Goal: Task Accomplishment & Management: Manage account settings

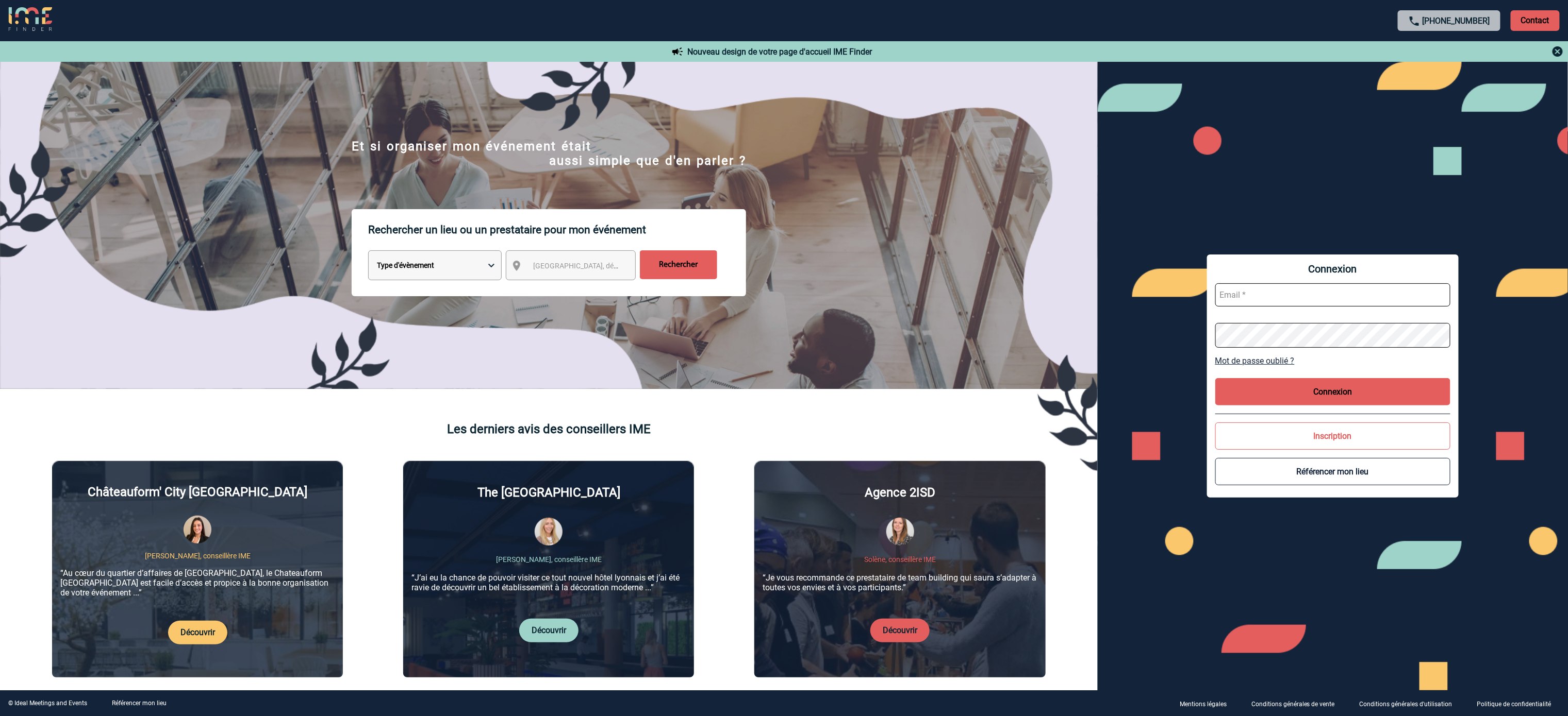
type input "[EMAIL_ADDRESS][DOMAIN_NAME]"
click at [1387, 384] on button "Connexion" at bounding box center [1332, 391] width 235 height 27
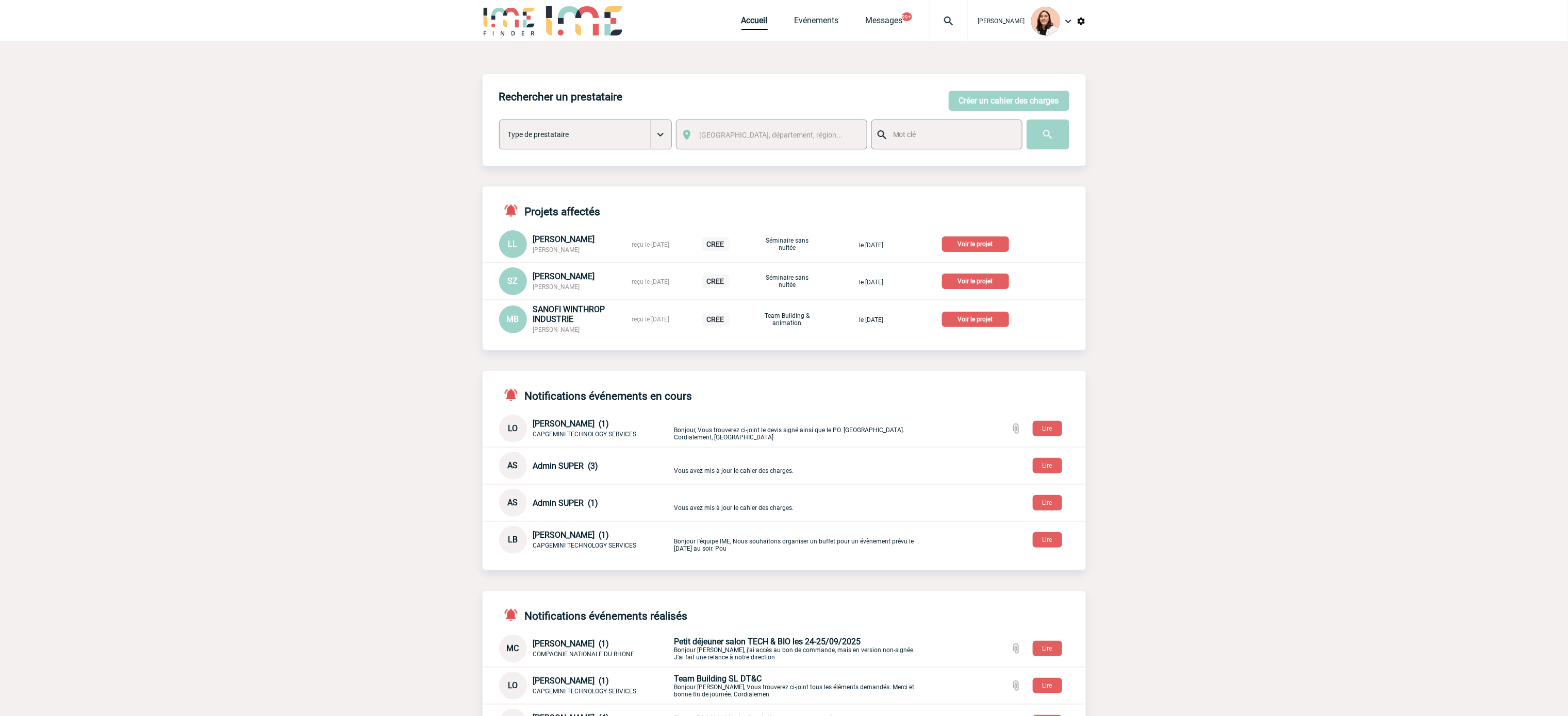
click at [942, 7] on div at bounding box center [949, 21] width 38 height 41
click at [923, 81] on input "search" at bounding box center [898, 79] width 141 height 15
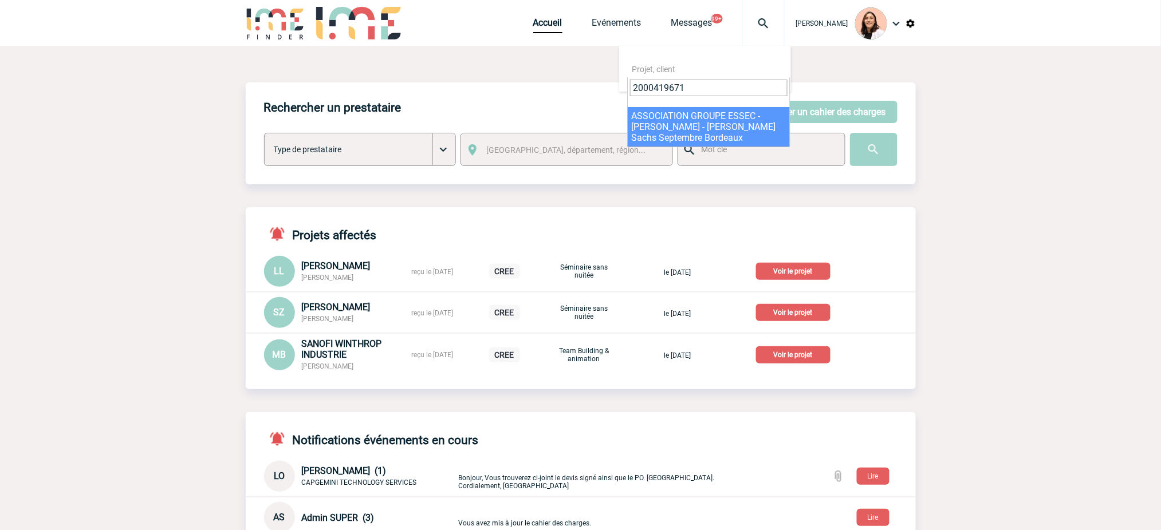
type input "2000419671"
drag, startPoint x: 734, startPoint y: 127, endPoint x: 836, endPoint y: 134, distance: 102.2
select select "19172"
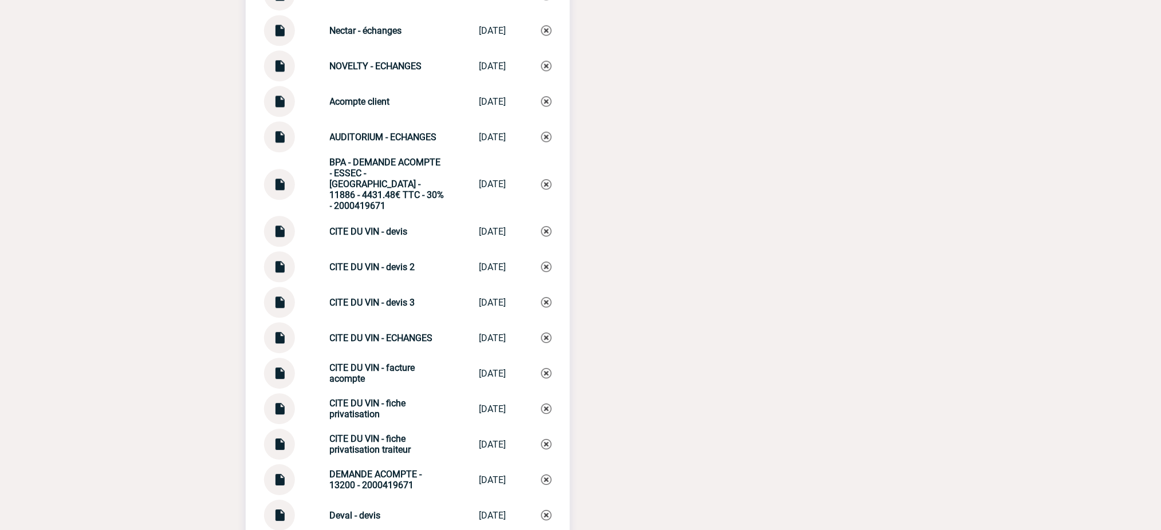
scroll to position [2596, 0]
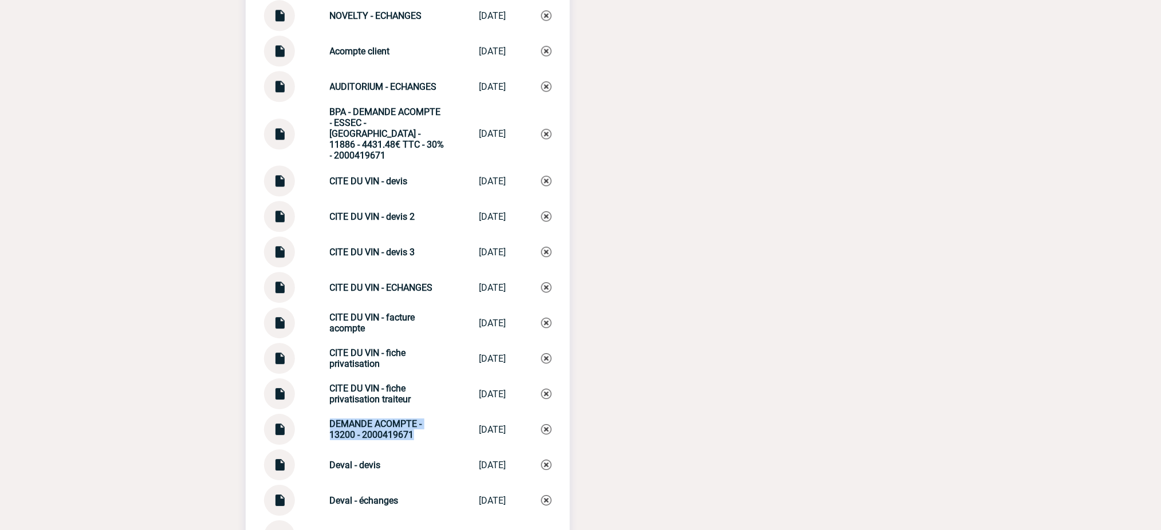
drag, startPoint x: 409, startPoint y: 430, endPoint x: 309, endPoint y: 409, distance: 102.9
click at [309, 414] on div "DEMANDE ACOMPTE - 13200 - 2000419671 DEMANDE ACOMPTE... 25/09/2025" at bounding box center [408, 429] width 288 height 31
copy strong "DEMANDE ACOMPTE - 13200 - 2000419671"
click at [543, 424] on img at bounding box center [546, 429] width 10 height 10
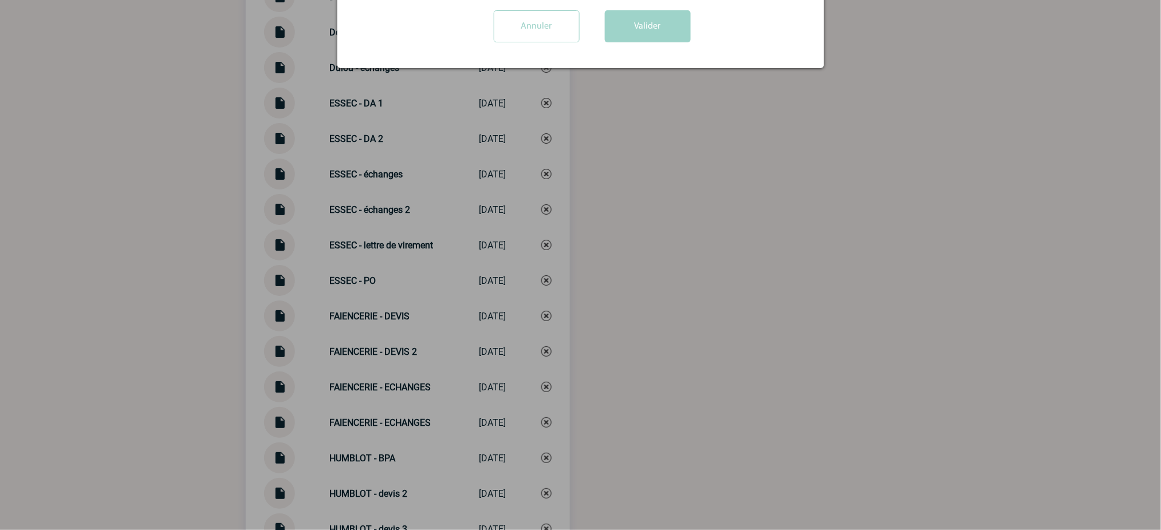
scroll to position [3130, 0]
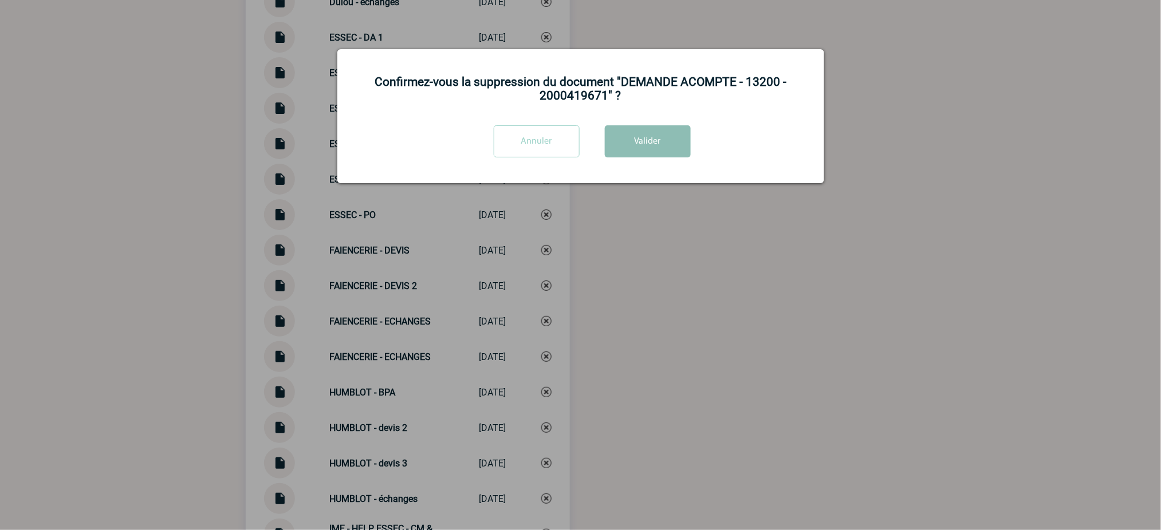
click at [681, 141] on button "Valider" at bounding box center [648, 141] width 86 height 32
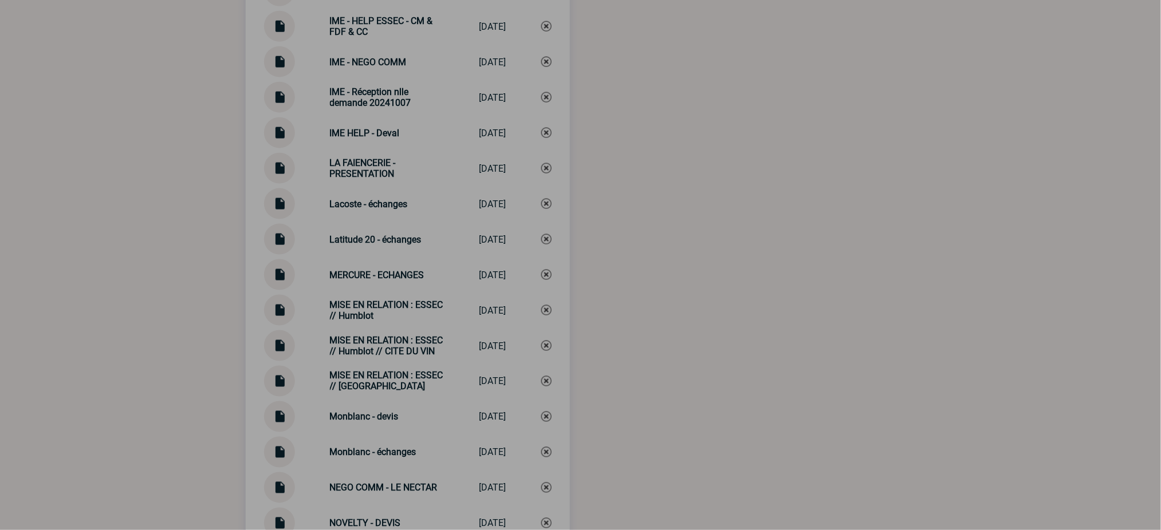
scroll to position [3894, 0]
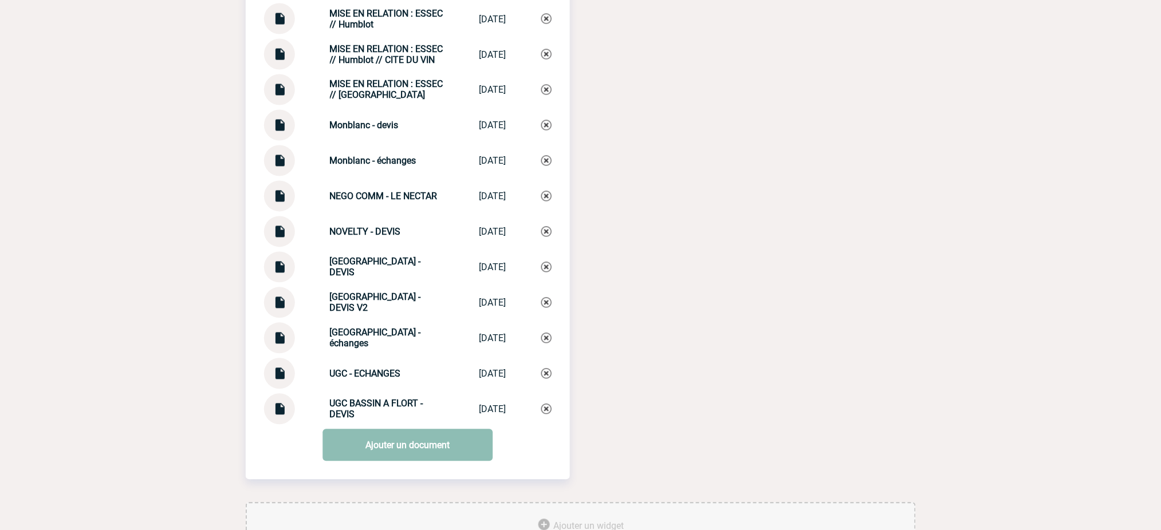
click at [448, 436] on link "Ajouter un document" at bounding box center [407, 446] width 170 height 32
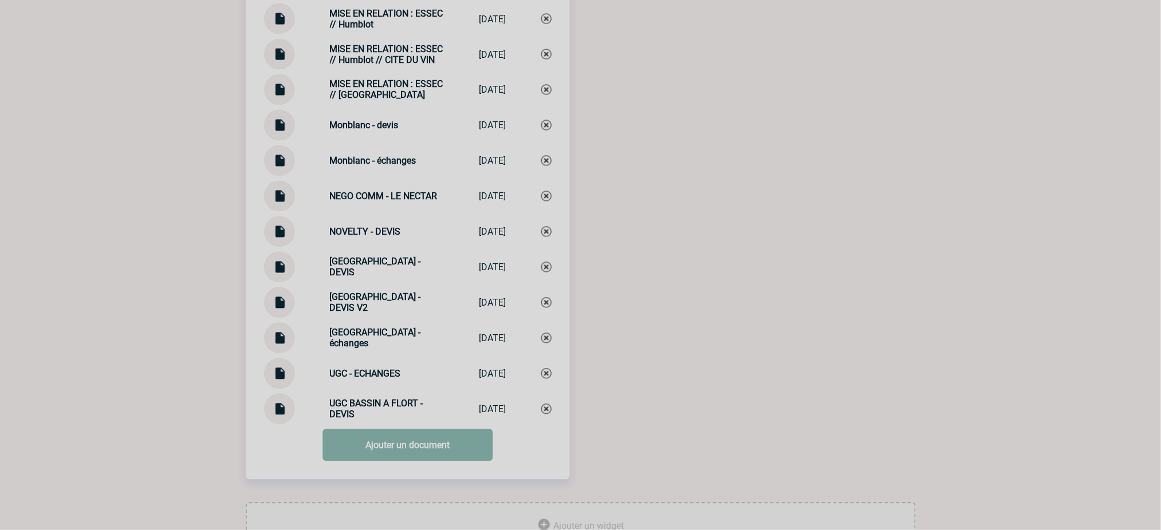
click at [448, 436] on div at bounding box center [580, 265] width 1161 height 530
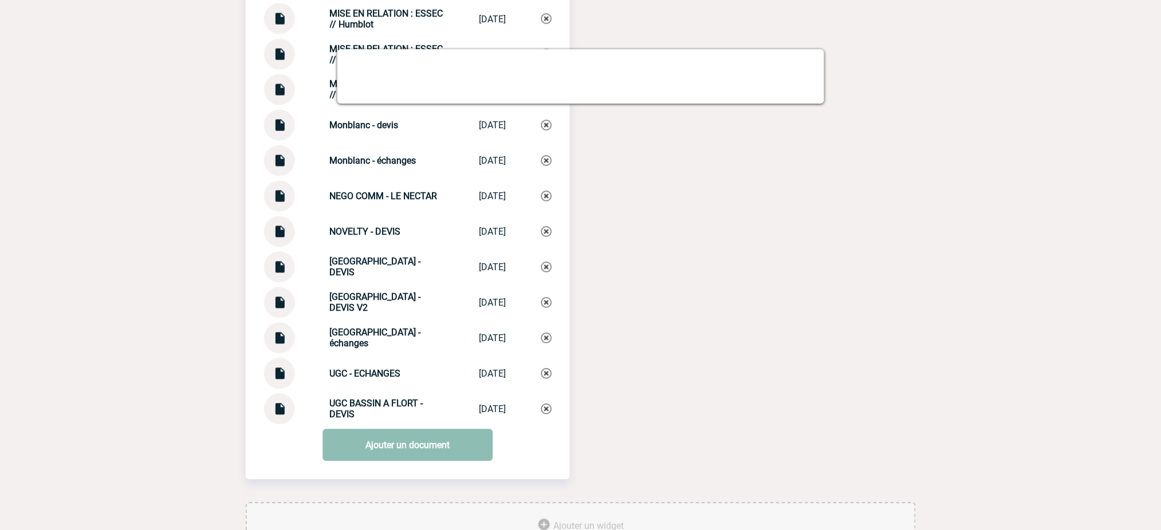
click at [440, 433] on link "Ajouter un document" at bounding box center [407, 446] width 170 height 32
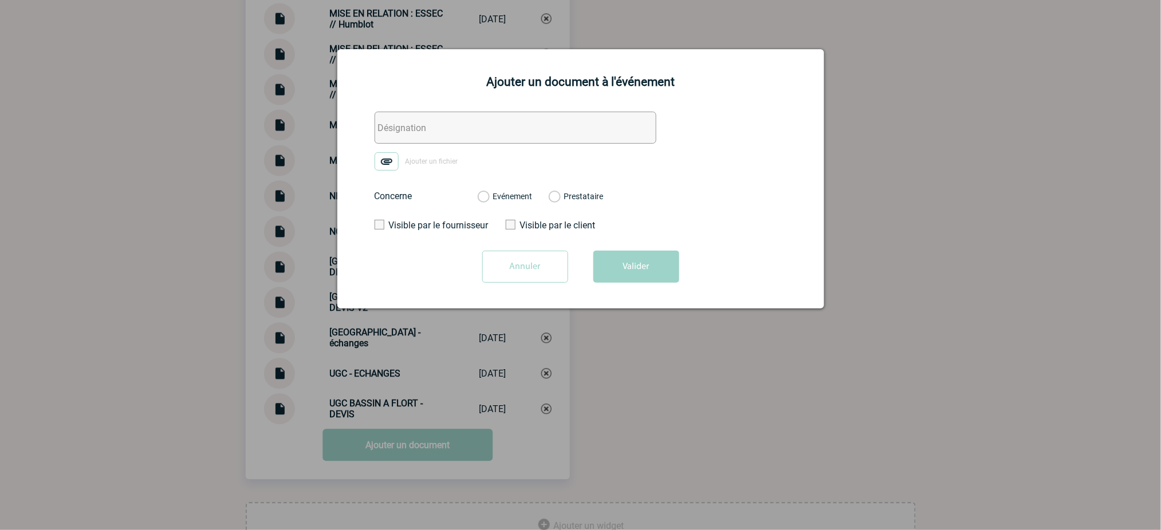
drag, startPoint x: 479, startPoint y: 128, endPoint x: 442, endPoint y: 141, distance: 40.0
click at [475, 131] on input "text" at bounding box center [516, 128] width 282 height 32
paste input "DEMANDE ACOMPTE - 13200 - 2000419671"
type input "DEMANDE ACOMPTE - 13200 - 2000419671"
click at [388, 164] on img at bounding box center [387, 161] width 24 height 18
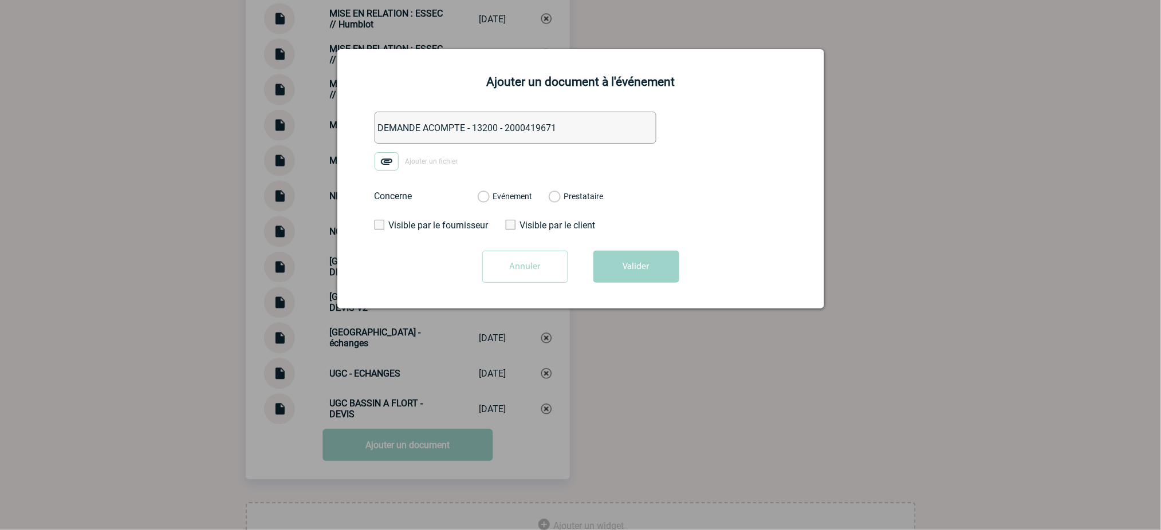
click at [0, 0] on input "Ajouter un fichier" at bounding box center [0, 0] width 0 height 0
click at [509, 192] on div "Evénement" at bounding box center [505, 196] width 55 height 11
drag, startPoint x: 510, startPoint y: 195, endPoint x: 524, endPoint y: 202, distance: 15.6
click at [489, 196] on label "Evénement" at bounding box center [483, 197] width 11 height 10
click at [0, 0] on input "Evénement" at bounding box center [0, 0] width 0 height 0
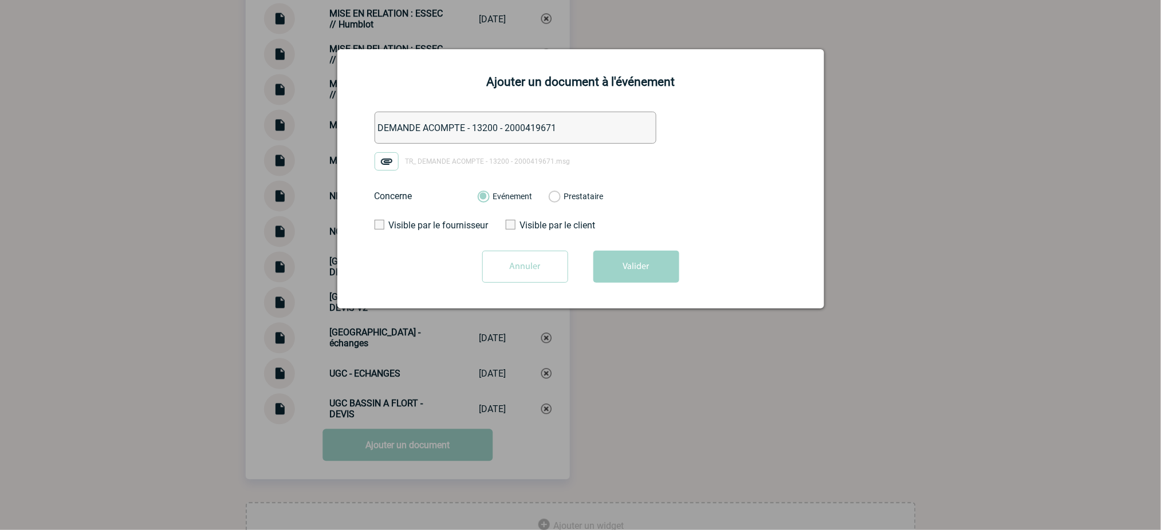
click at [640, 278] on button "Valider" at bounding box center [636, 267] width 86 height 32
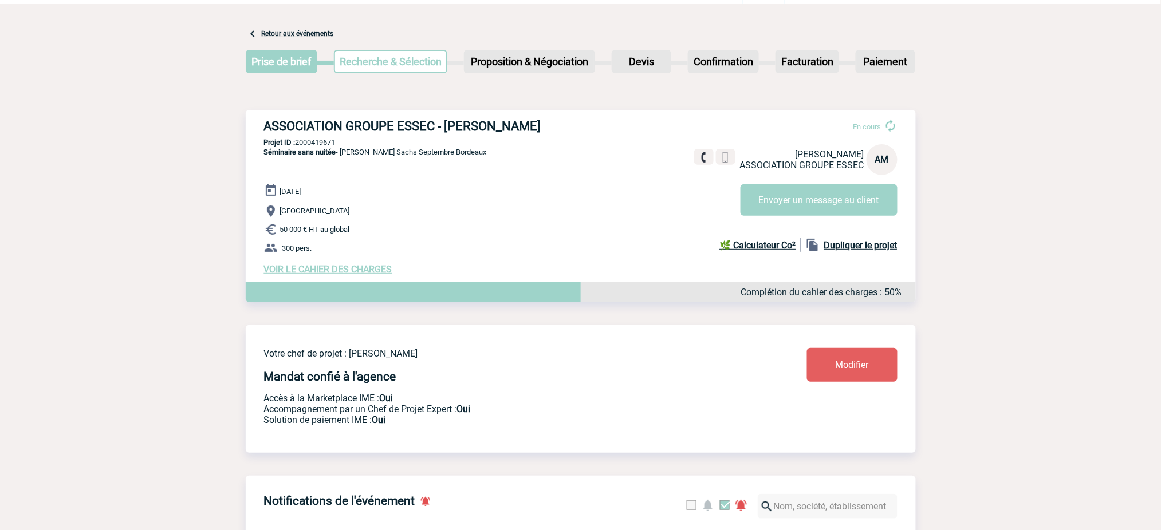
scroll to position [0, 0]
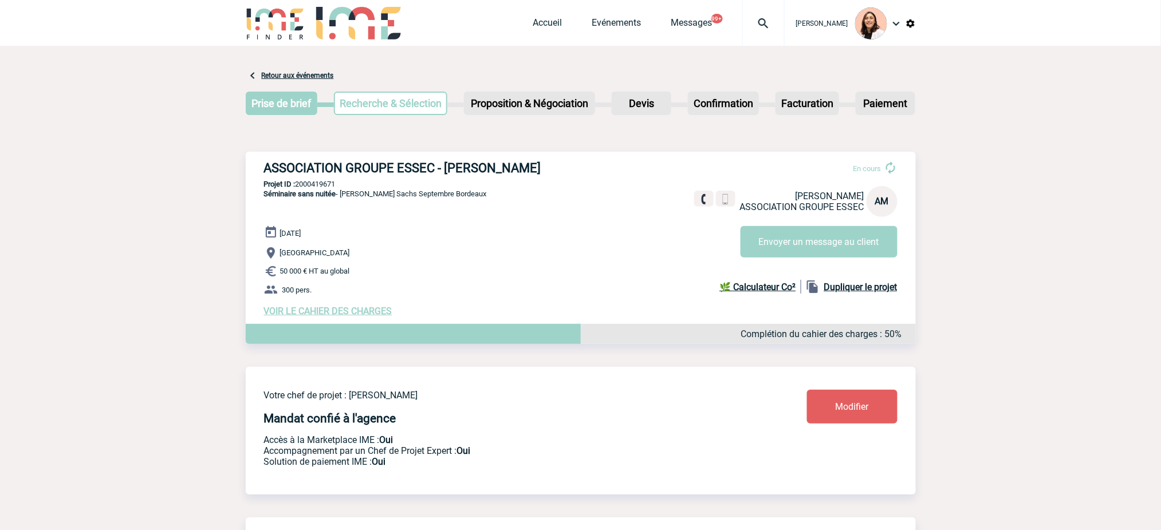
click at [556, 34] on div "Accueil Evénements Messages 99+ Projet, client Projet, client" at bounding box center [658, 23] width 251 height 46
click at [553, 22] on link "Accueil" at bounding box center [547, 25] width 29 height 16
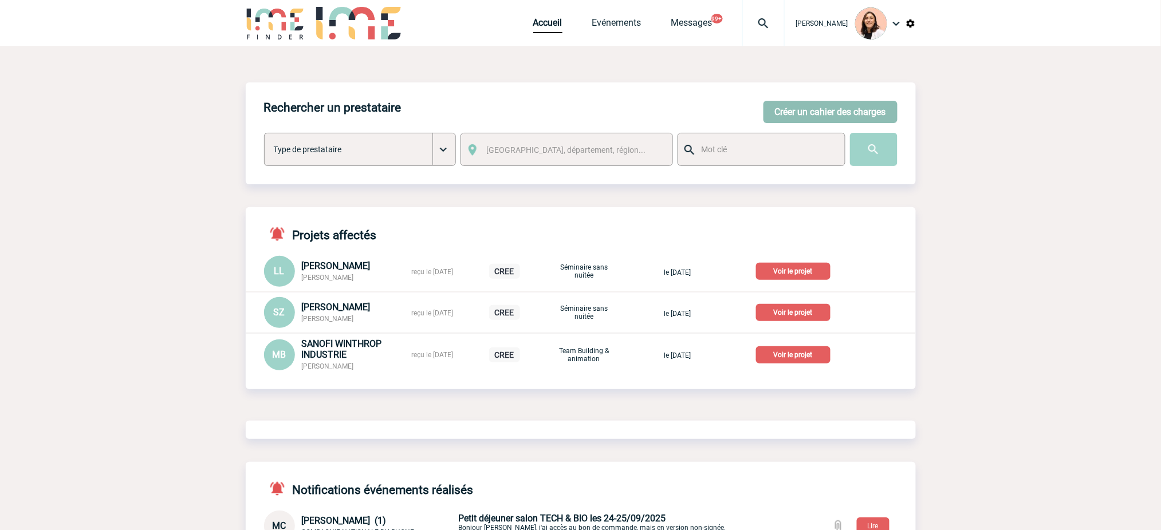
click at [805, 116] on button "Créer un cahier des charges" at bounding box center [830, 112] width 134 height 22
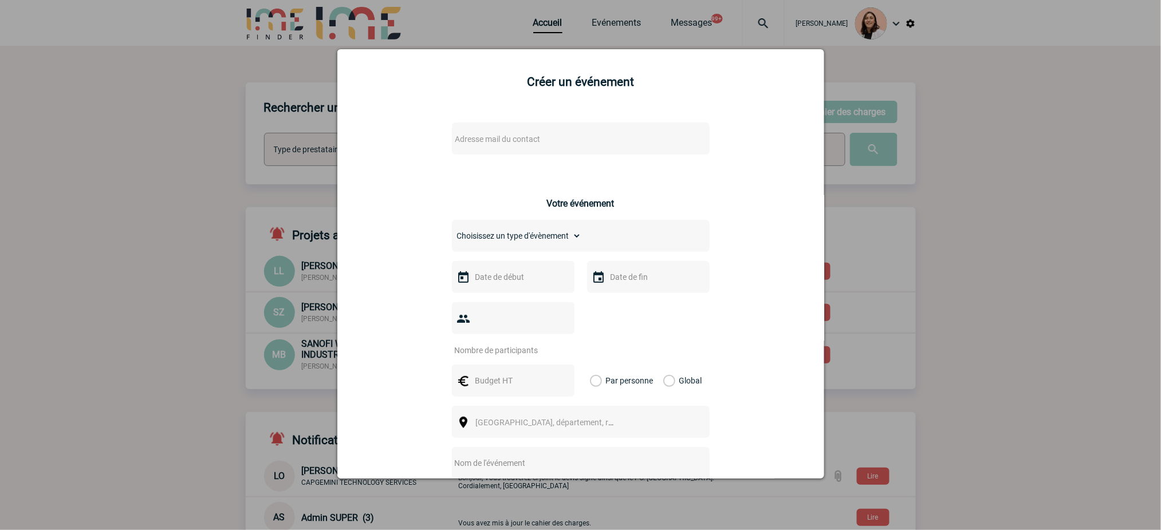
drag, startPoint x: 597, startPoint y: 129, endPoint x: 585, endPoint y: 140, distance: 16.3
click at [597, 131] on div "Adresse mail du contact" at bounding box center [581, 139] width 258 height 32
click at [583, 140] on span "Adresse mail du contact" at bounding box center [551, 139] width 200 height 16
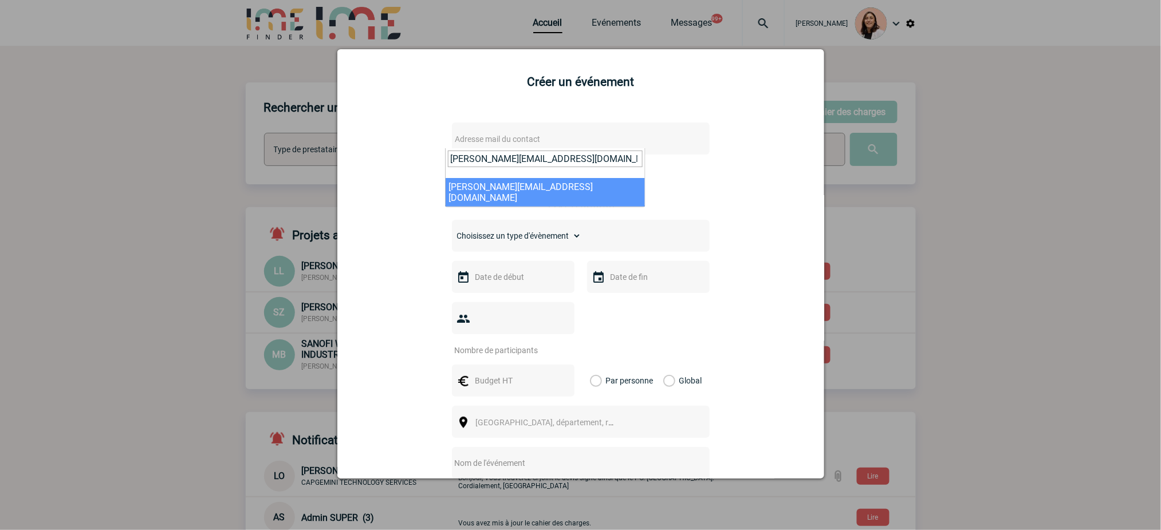
type input "estelle.letorey@capgemini.com"
select select "103723"
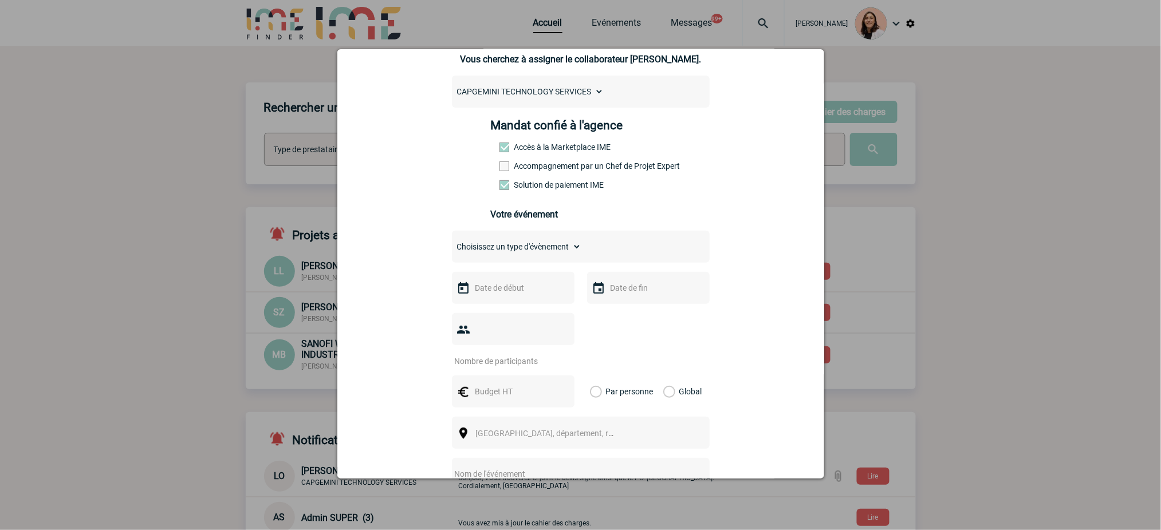
scroll to position [229, 0]
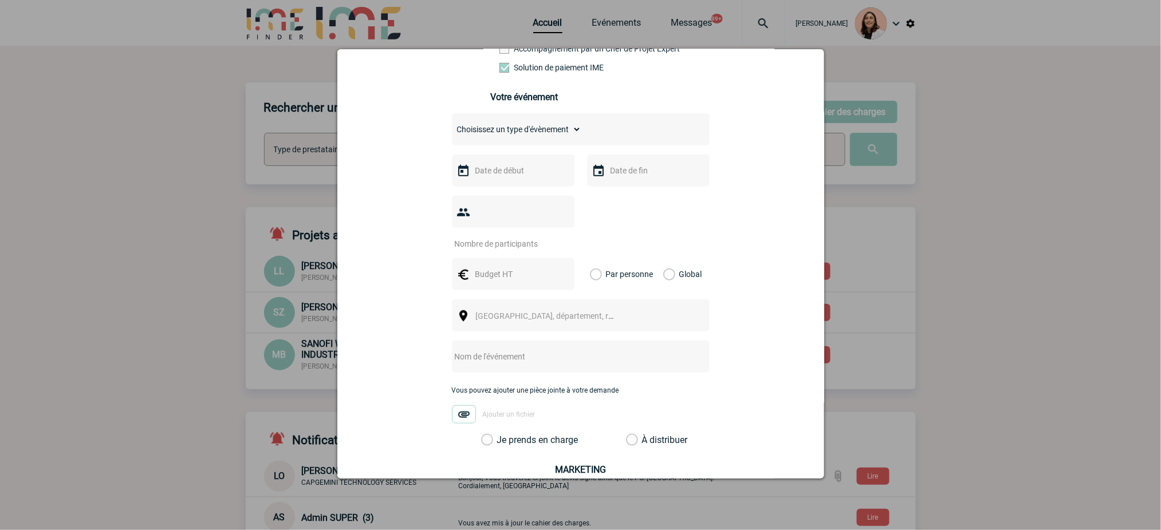
click at [557, 135] on select "Choisissez un type d'évènement Séminaire avec nuitée Séminaire sans nuitée Repa…" at bounding box center [516, 129] width 129 height 16
select select "3"
click at [452, 125] on select "Choisissez un type d'évènement Séminaire avec nuitée Séminaire sans nuitée Repa…" at bounding box center [516, 129] width 129 height 16
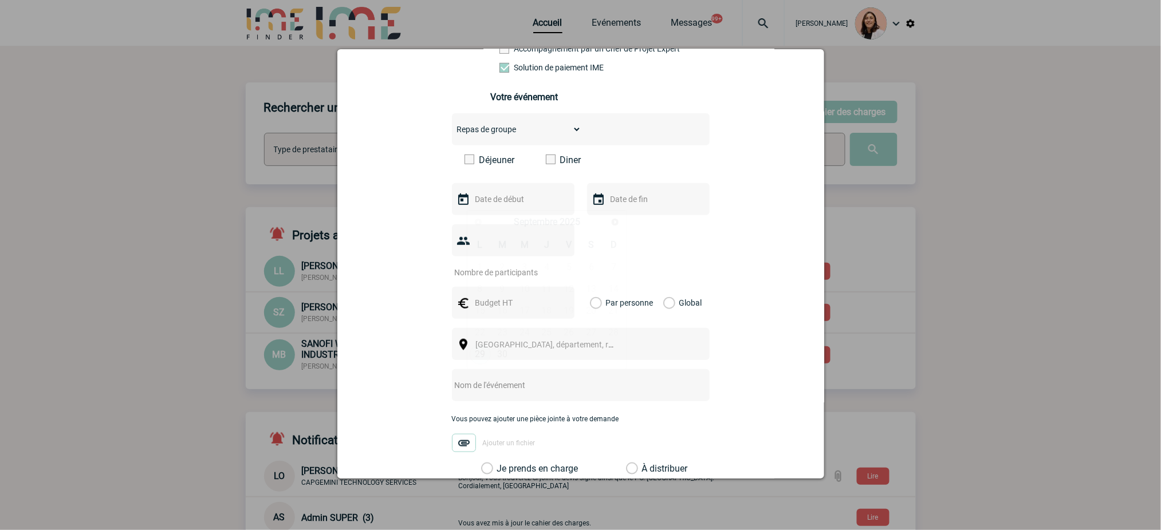
click at [527, 200] on input "text" at bounding box center [511, 199] width 79 height 15
drag, startPoint x: 605, startPoint y: 220, endPoint x: 614, endPoint y: 220, distance: 8.6
click at [605, 220] on div "Précédent Suivant Septembre 2025" at bounding box center [547, 222] width 156 height 20
click at [613, 220] on span "Suivant" at bounding box center [615, 222] width 9 height 9
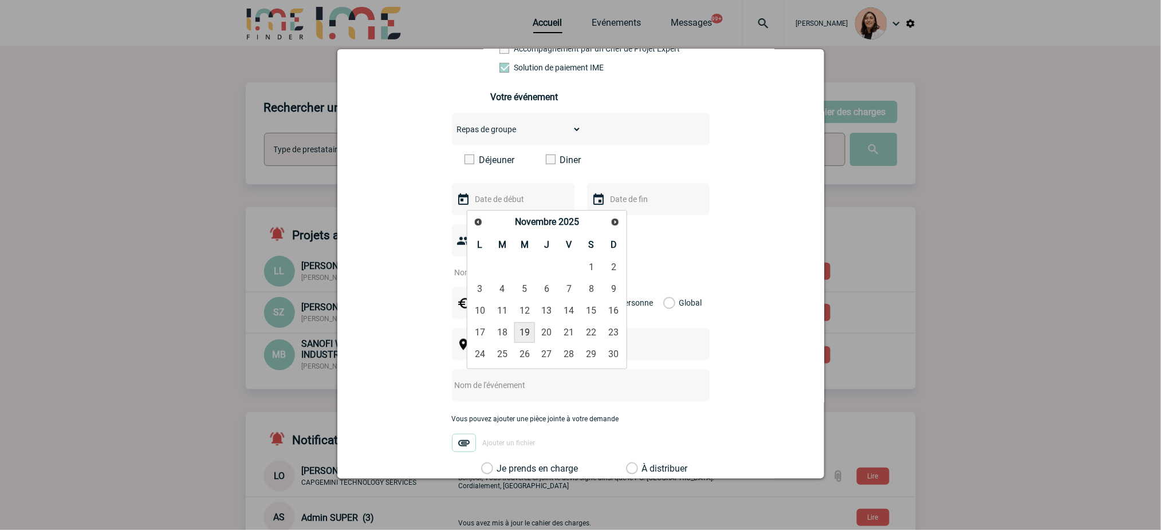
click at [525, 335] on link "19" at bounding box center [524, 332] width 21 height 21
type input "19-11-2025"
click at [628, 207] on input "text" at bounding box center [647, 199] width 79 height 15
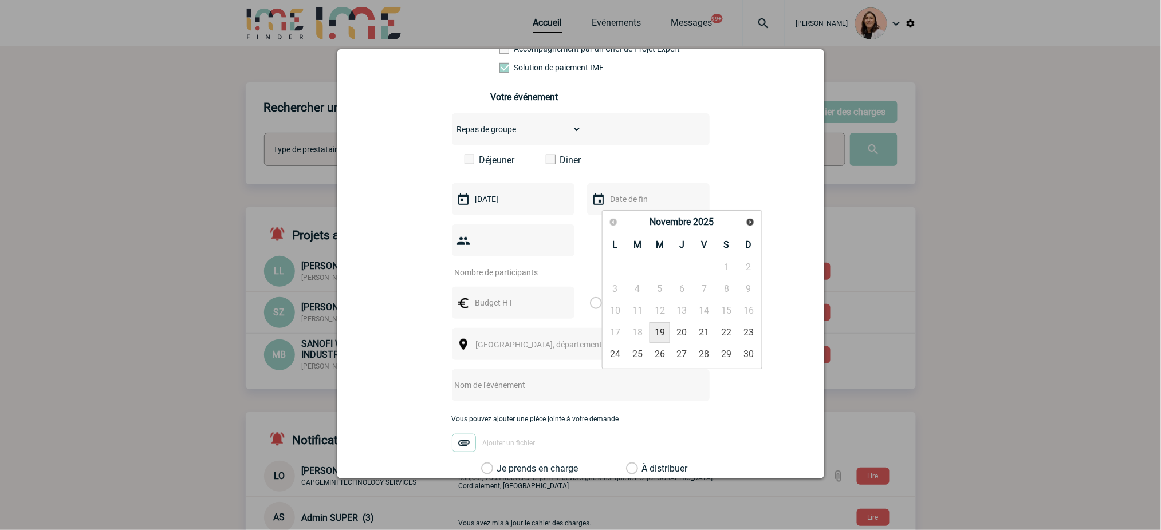
click at [661, 330] on link "19" at bounding box center [659, 332] width 21 height 21
type input "19-11-2025"
click at [494, 277] on input "number" at bounding box center [506, 272] width 108 height 15
type input "70"
click at [633, 269] on div "70" at bounding box center [581, 251] width 258 height 53
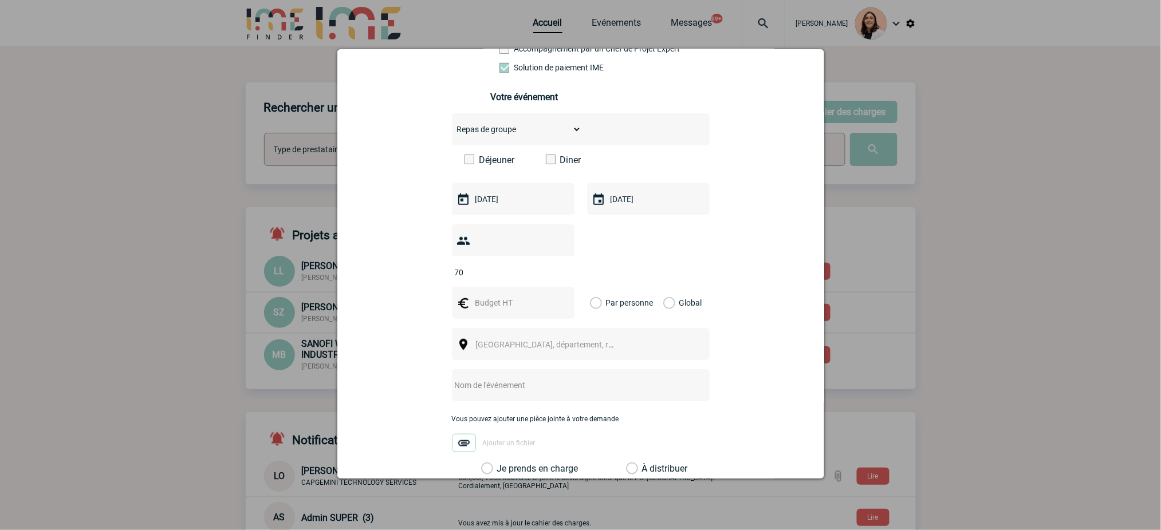
click at [511, 310] on input "text" at bounding box center [511, 303] width 79 height 15
type input "5000"
click at [671, 309] on label "Global" at bounding box center [666, 303] width 7 height 32
click at [0, 0] on input "Global" at bounding box center [0, 0] width 0 height 0
click at [631, 344] on div "[GEOGRAPHIC_DATA], département, région..." at bounding box center [581, 344] width 258 height 32
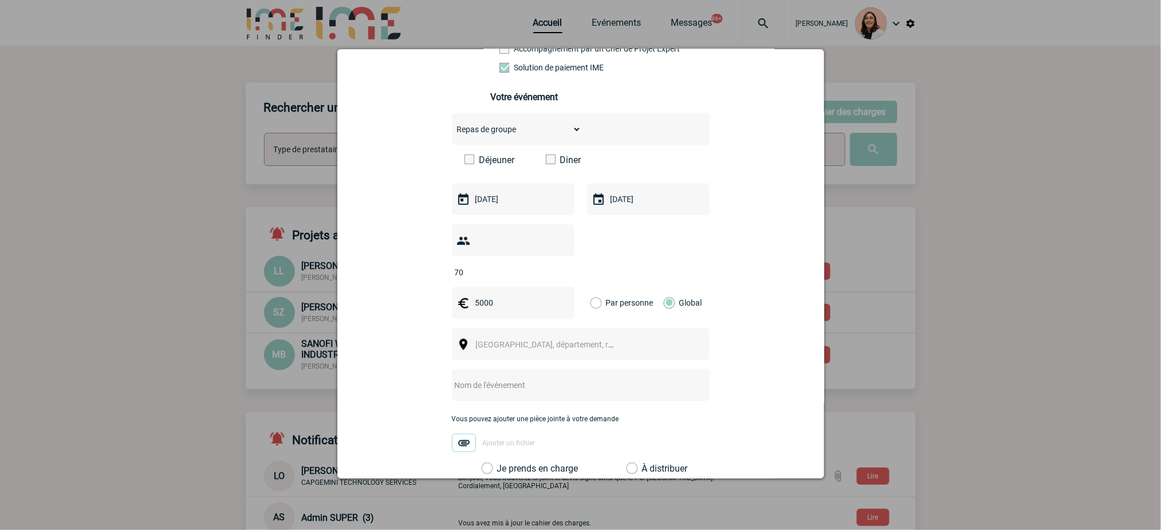
click at [534, 348] on span "[GEOGRAPHIC_DATA], département, région..." at bounding box center [555, 344] width 159 height 9
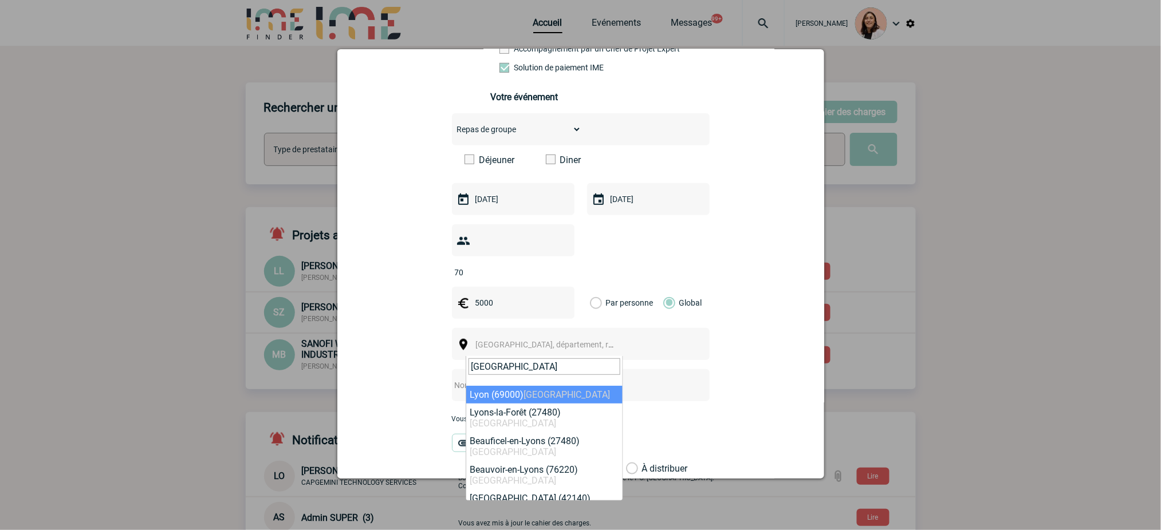
type input "[GEOGRAPHIC_DATA]"
select select "36544"
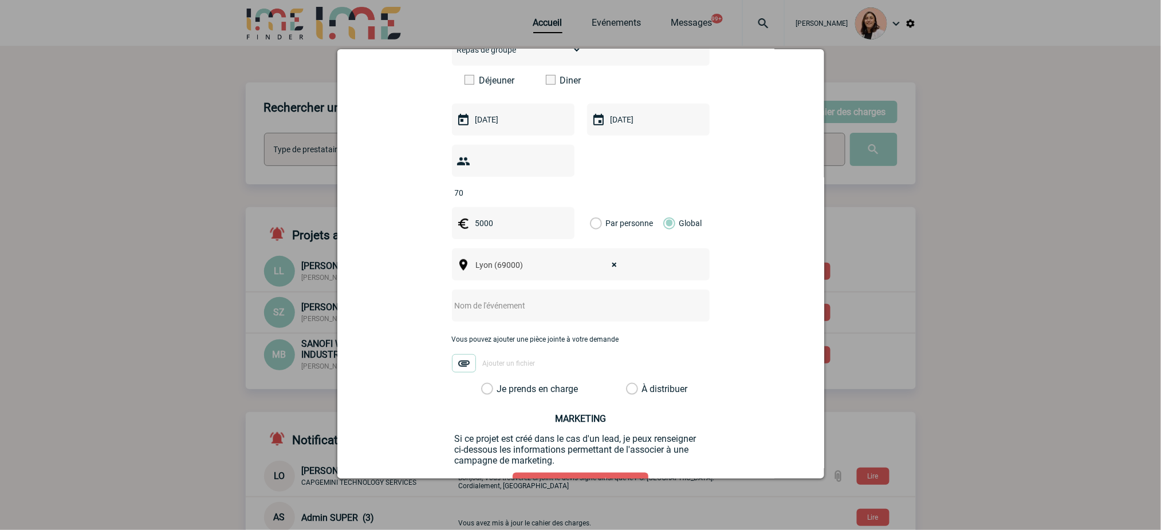
scroll to position [381, 0]
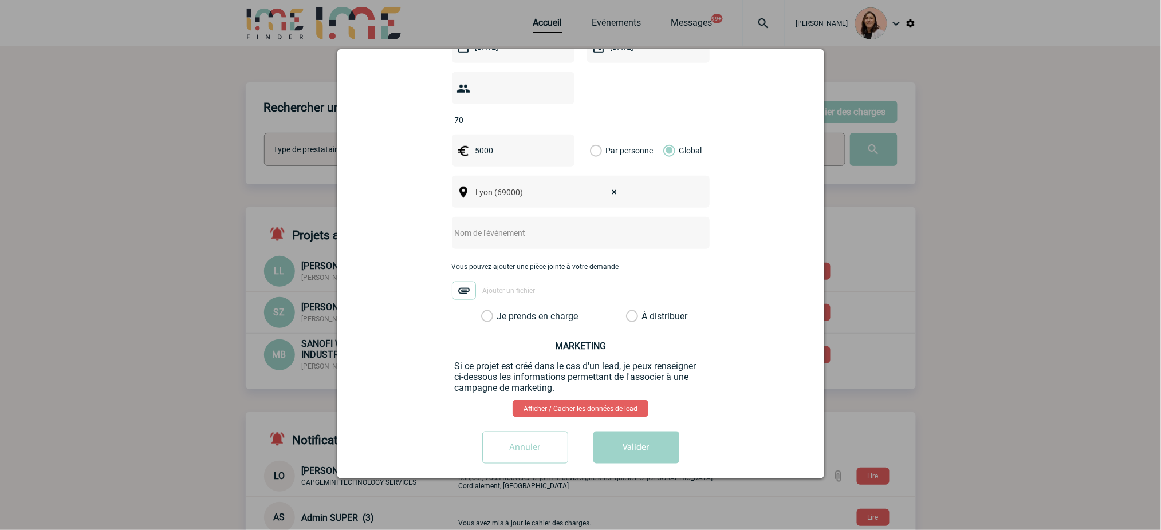
click at [501, 238] on input "text" at bounding box center [565, 233] width 227 height 15
type input "Gouter Family Day"
click at [501, 317] on label "Je prends en charge" at bounding box center [490, 316] width 19 height 11
click at [0, 0] on input "Je prends en charge" at bounding box center [0, 0] width 0 height 0
click at [643, 443] on button "Valider" at bounding box center [636, 448] width 86 height 32
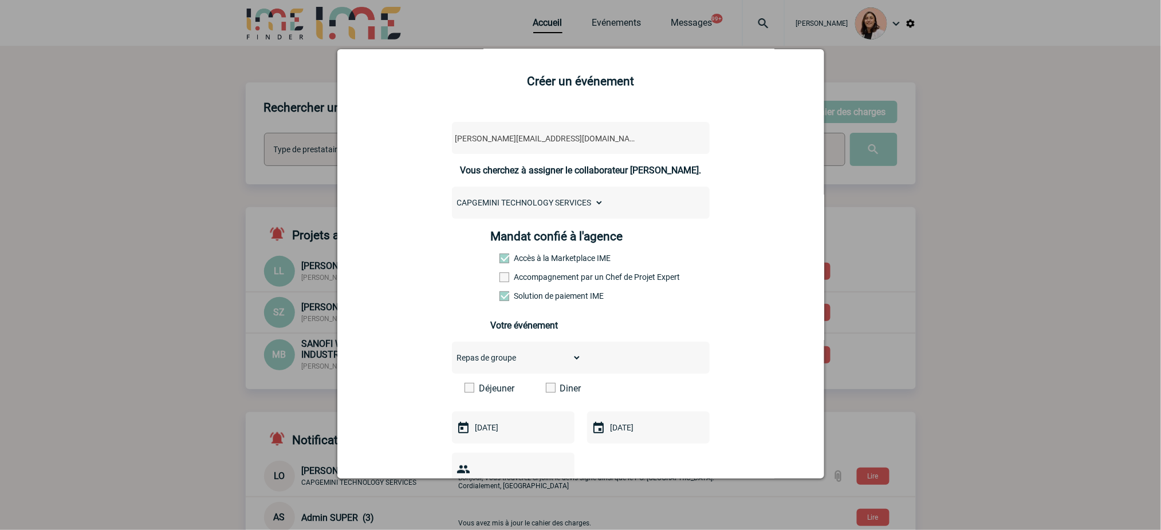
scroll to position [0, 0]
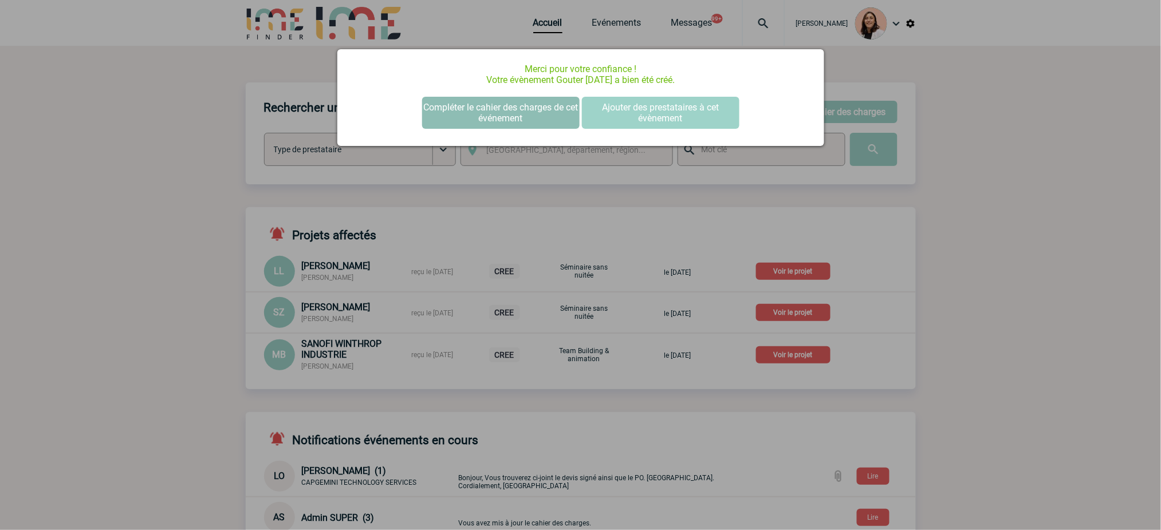
click at [497, 112] on button "Compléter le cahier des charges de cet événement" at bounding box center [500, 113] width 157 height 32
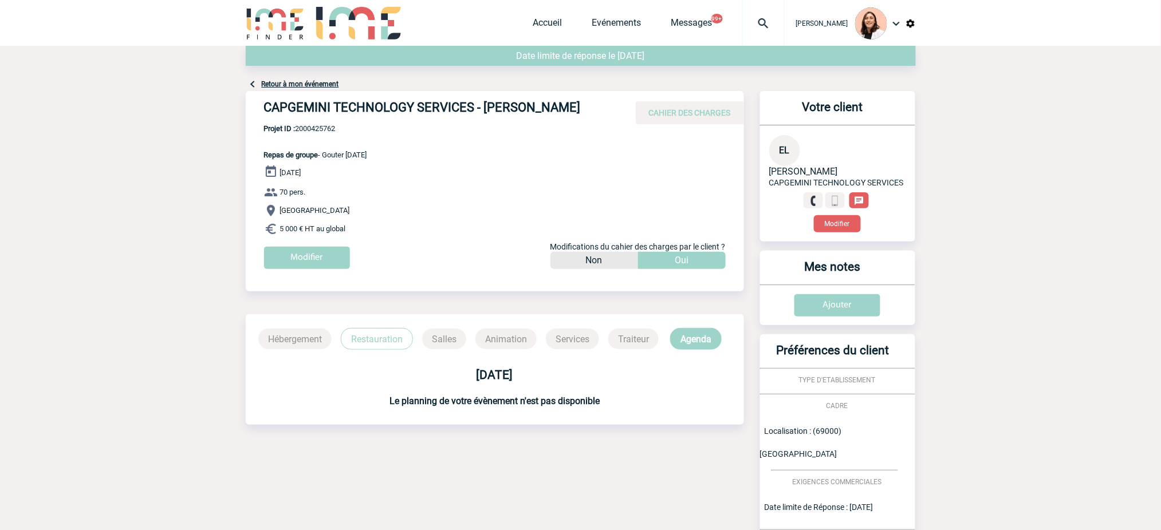
click at [1054, 175] on body "[PERSON_NAME] Accueil Evénements 99+" at bounding box center [580, 351] width 1161 height 703
drag, startPoint x: 377, startPoint y: 219, endPoint x: 324, endPoint y: 154, distance: 84.3
click at [324, 154] on div "CAPGEMINI TECHNOLOGY SERVICES - [PERSON_NAME] CAHIER DES CHARGES CAPGEMINI TECH…" at bounding box center [495, 184] width 498 height 187
copy div "Gouter [DATE] [DATE] 70 pers. [GEOGRAPHIC_DATA] 5 000 € HT au global"
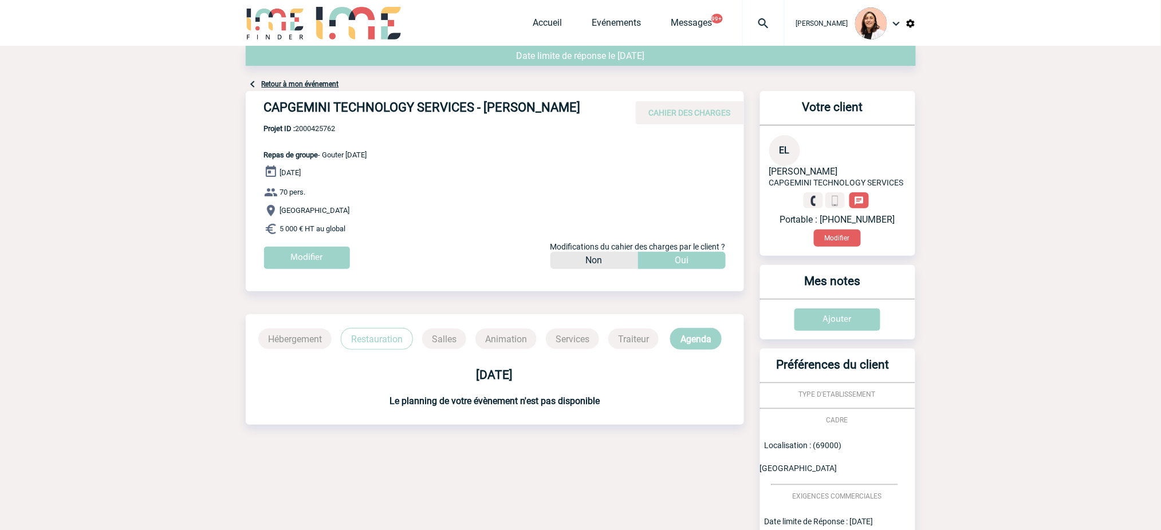
drag, startPoint x: 377, startPoint y: 102, endPoint x: 381, endPoint y: 107, distance: 6.5
click at [377, 102] on h4 "CAPGEMINI TECHNOLOGY SERVICES - [PERSON_NAME]" at bounding box center [436, 109] width 344 height 19
click at [389, 113] on h4 "CAPGEMINI TECHNOLOGY SERVICES - [PERSON_NAME]" at bounding box center [436, 109] width 344 height 19
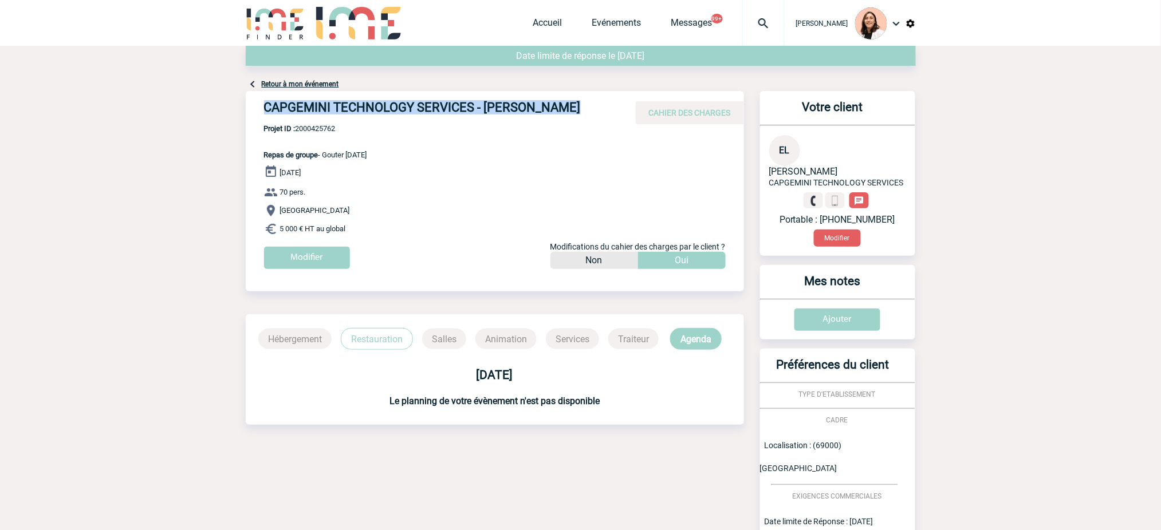
copy div "CAPGEMINI TECHNOLOGY SERVICES - [PERSON_NAME]"
click at [332, 122] on div "CAPGEMINI TECHNOLOGY SERVICES - [PERSON_NAME] CAHIER DES CHARGES" at bounding box center [495, 107] width 498 height 33
click at [332, 125] on span "Projet ID : 2000425762" at bounding box center [315, 128] width 103 height 9
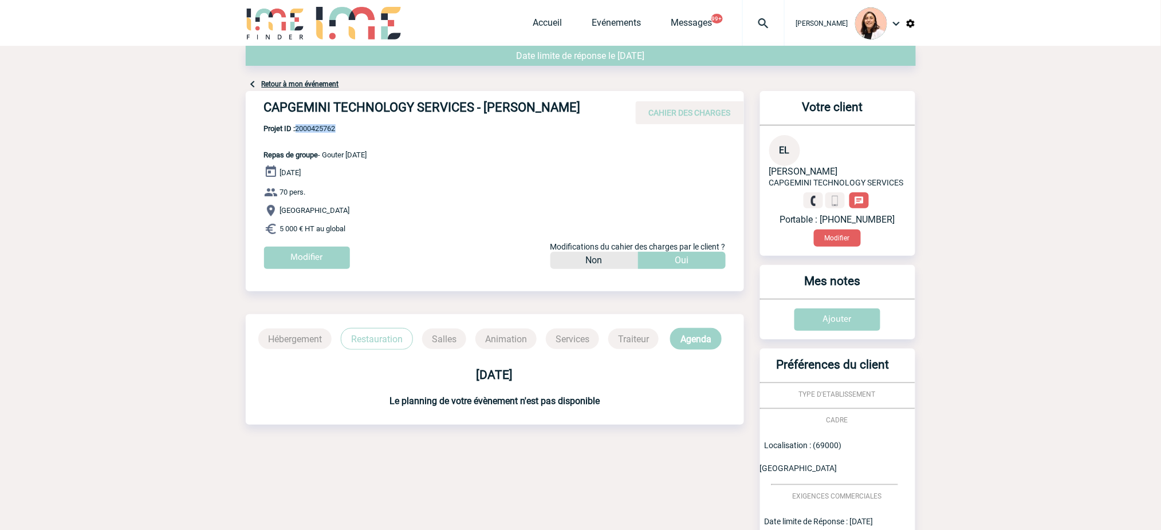
copy span "2000425762"
drag, startPoint x: 629, startPoint y: 161, endPoint x: 615, endPoint y: 152, distance: 17.5
click at [630, 162] on div "CAPGEMINI TECHNOLOGY SERVICES - [PERSON_NAME] CAHIER DES CHARGES CAPGEMINI TECH…" at bounding box center [495, 184] width 498 height 187
click at [561, 19] on link "Accueil" at bounding box center [547, 25] width 29 height 16
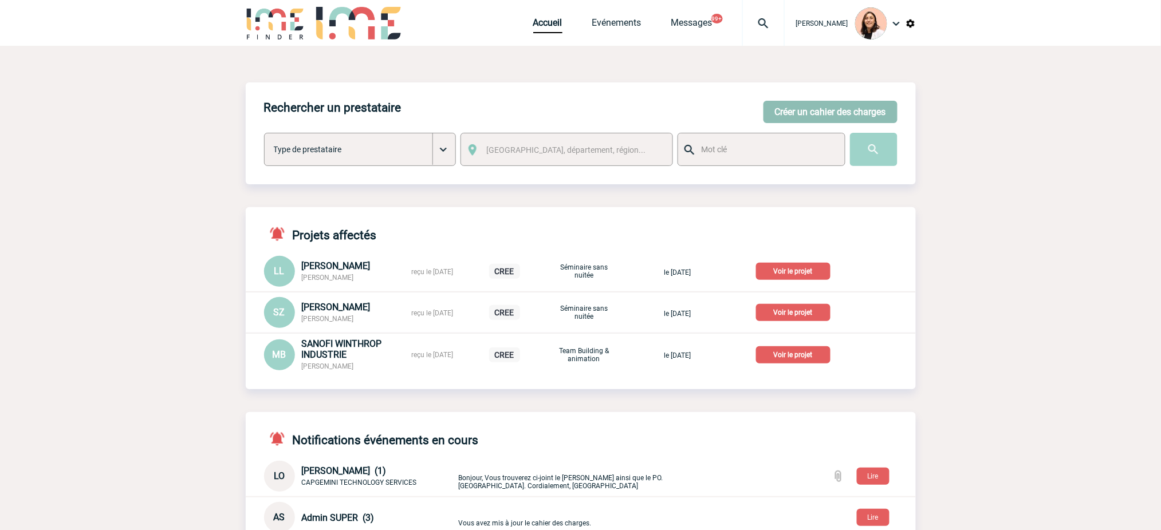
click at [829, 105] on button "Créer un cahier des charges" at bounding box center [830, 112] width 134 height 22
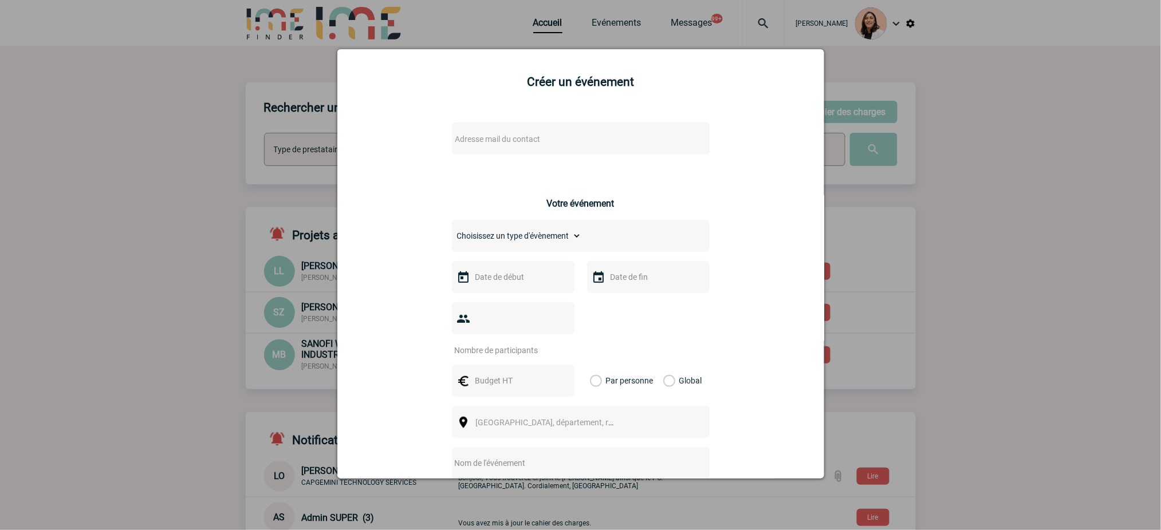
click at [618, 150] on div "Adresse mail du contact" at bounding box center [581, 139] width 258 height 32
click at [574, 143] on span "Adresse mail du contact" at bounding box center [551, 139] width 200 height 16
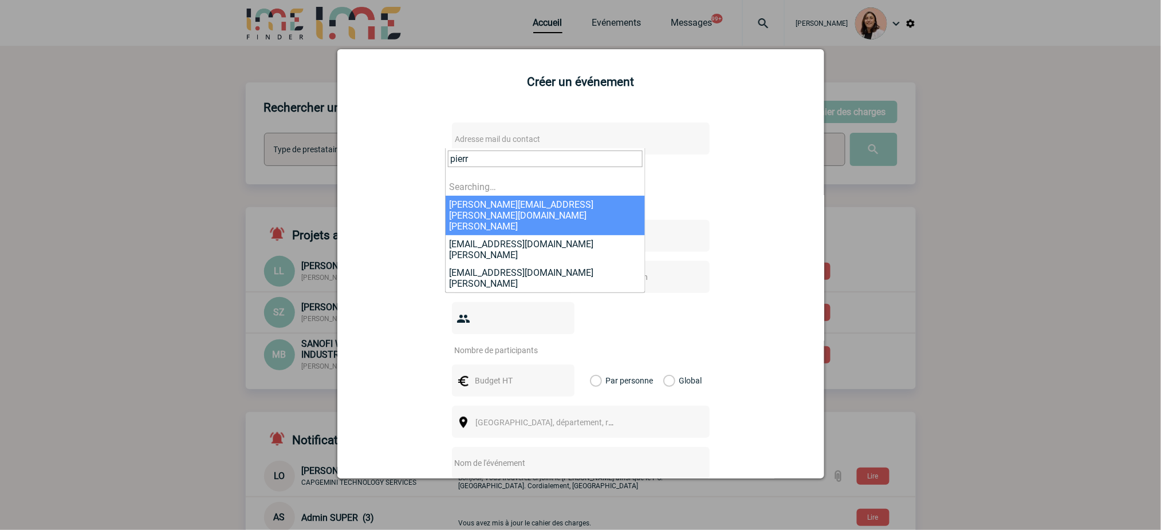
type input "pierre"
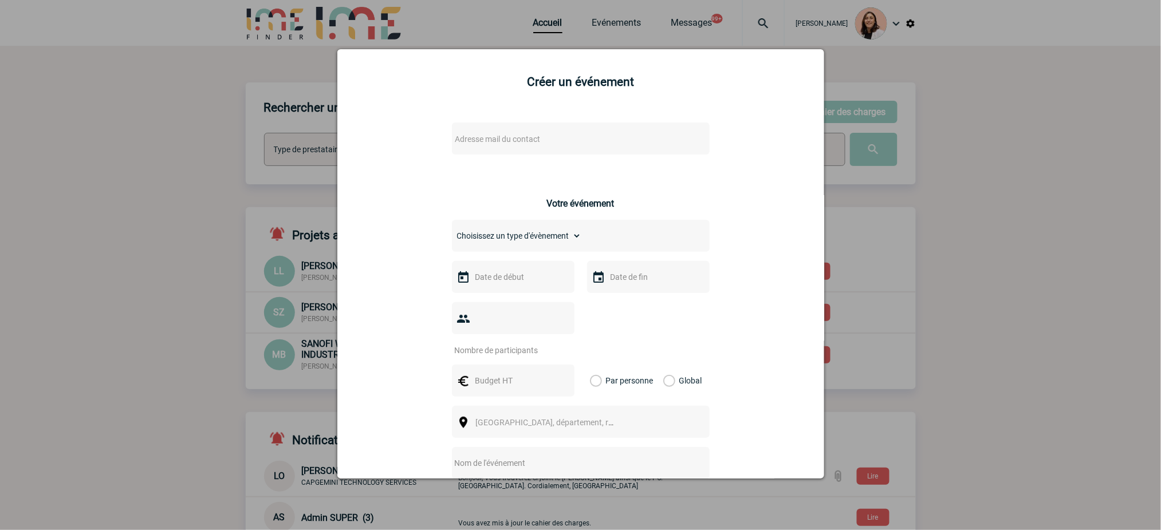
click at [567, 137] on span "Adresse mail du contact" at bounding box center [551, 139] width 200 height 16
click at [537, 135] on span "Adresse mail du contact" at bounding box center [551, 139] width 200 height 16
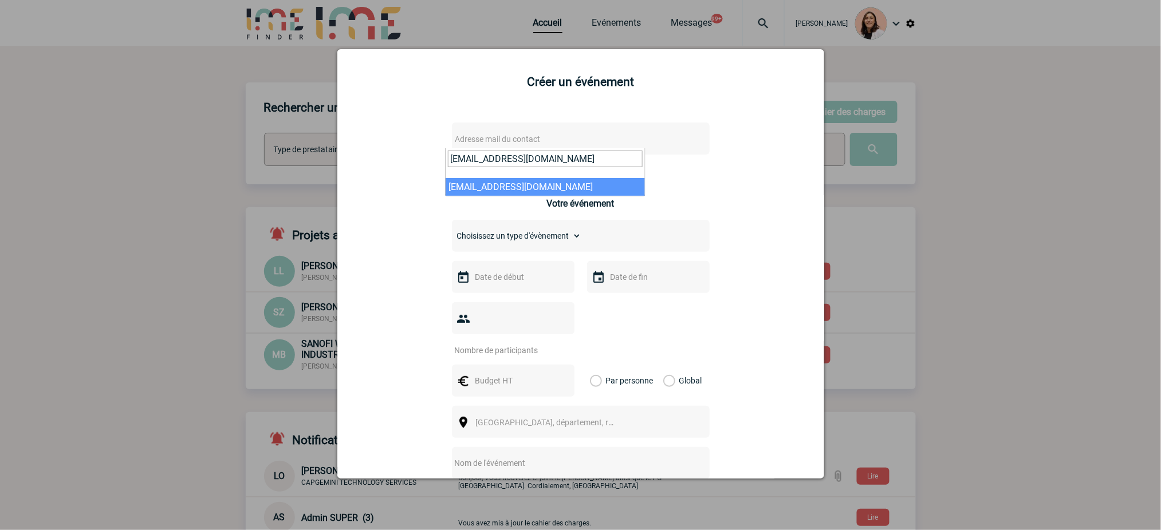
type input "[EMAIL_ADDRESS][DOMAIN_NAME]"
select select "128232"
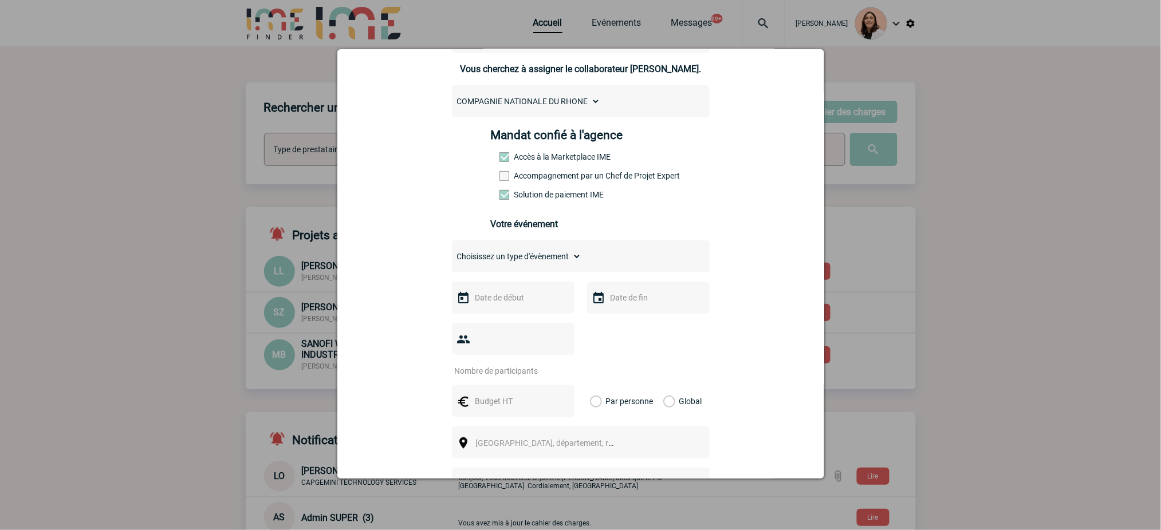
scroll to position [229, 0]
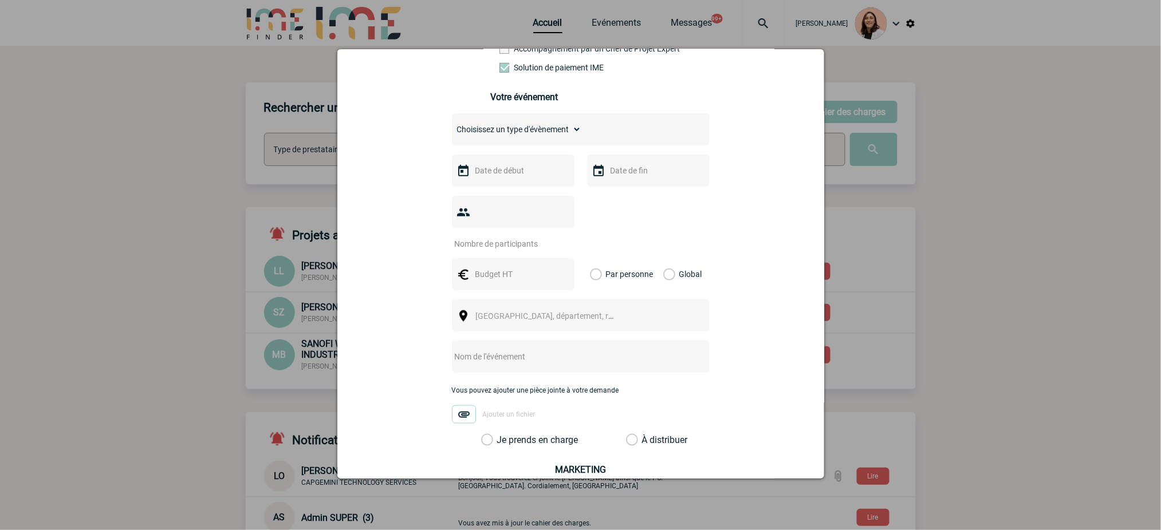
click at [554, 133] on select "Choisissez un type d'évènement Séminaire avec nuitée Séminaire sans nuitée Repa…" at bounding box center [516, 129] width 129 height 16
select select "2"
click at [452, 125] on select "Choisissez un type d'évènement Séminaire avec nuitée Séminaire sans nuitée Repa…" at bounding box center [516, 129] width 129 height 16
click at [509, 170] on input "text" at bounding box center [511, 170] width 79 height 15
click at [616, 195] on span "Suivant" at bounding box center [615, 192] width 9 height 9
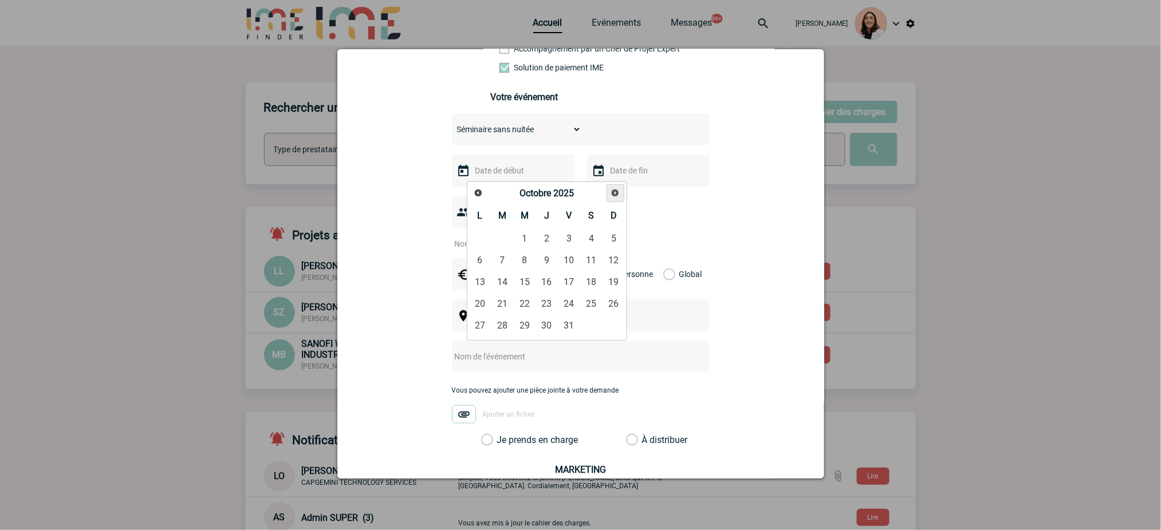
click at [615, 195] on span "Suivant" at bounding box center [615, 192] width 9 height 9
click at [612, 195] on span "Suivant" at bounding box center [615, 192] width 9 height 9
click at [609, 198] on link "Suivant" at bounding box center [615, 193] width 18 height 18
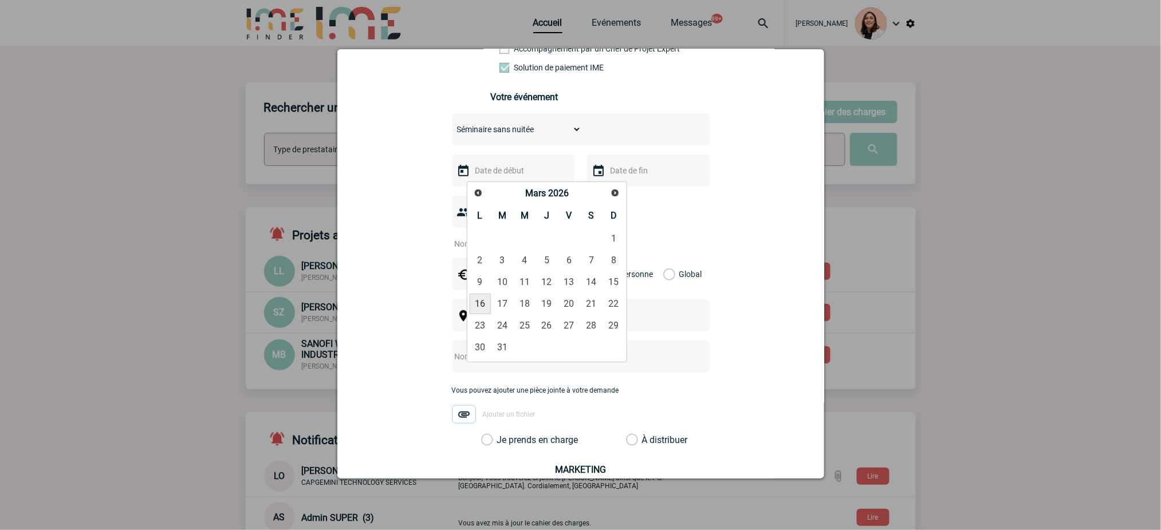
click at [488, 303] on link "16" at bounding box center [480, 304] width 21 height 21
type input "16-03-2026"
click at [637, 176] on input "text" at bounding box center [647, 170] width 79 height 15
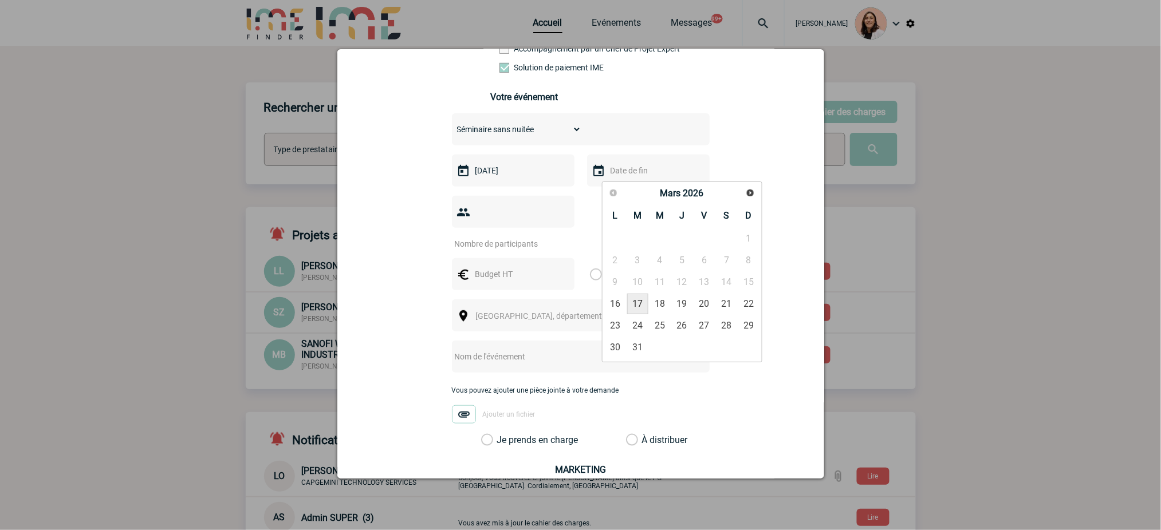
drag, startPoint x: 641, startPoint y: 306, endPoint x: 596, endPoint y: 259, distance: 64.8
click at [641, 306] on link "17" at bounding box center [637, 304] width 21 height 21
type input "17-03-2026"
click at [502, 208] on div at bounding box center [513, 212] width 123 height 32
click at [491, 248] on input "number" at bounding box center [506, 244] width 108 height 15
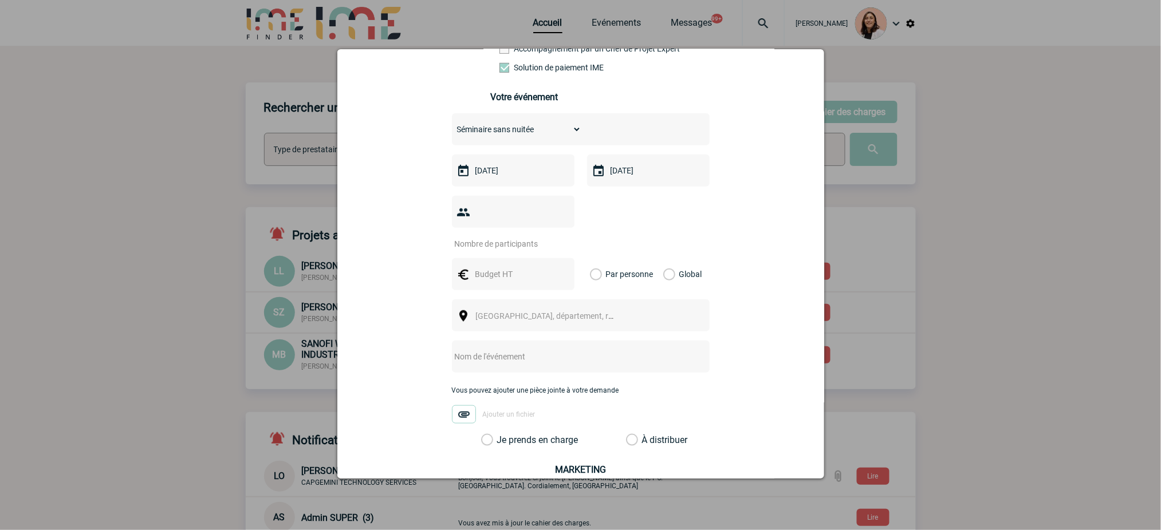
click at [500, 250] on input "number" at bounding box center [506, 244] width 108 height 15
drag, startPoint x: 638, startPoint y: 229, endPoint x: 628, endPoint y: 230, distance: 10.4
click at [638, 229] on div at bounding box center [581, 222] width 258 height 53
click at [521, 251] on input "number" at bounding box center [506, 244] width 108 height 15
type input "60"
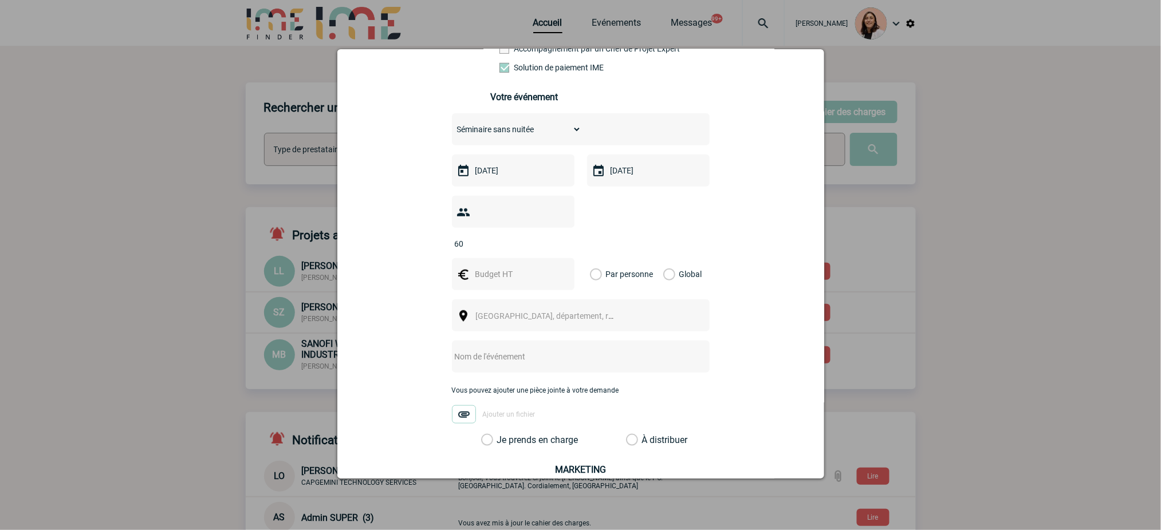
click at [596, 235] on div "60" at bounding box center [581, 222] width 258 height 53
click at [518, 269] on div at bounding box center [513, 274] width 123 height 32
drag, startPoint x: 517, startPoint y: 275, endPoint x: 1136, endPoint y: 271, distance: 619.1
click at [521, 274] on input "text" at bounding box center [511, 274] width 79 height 15
type input "12000"
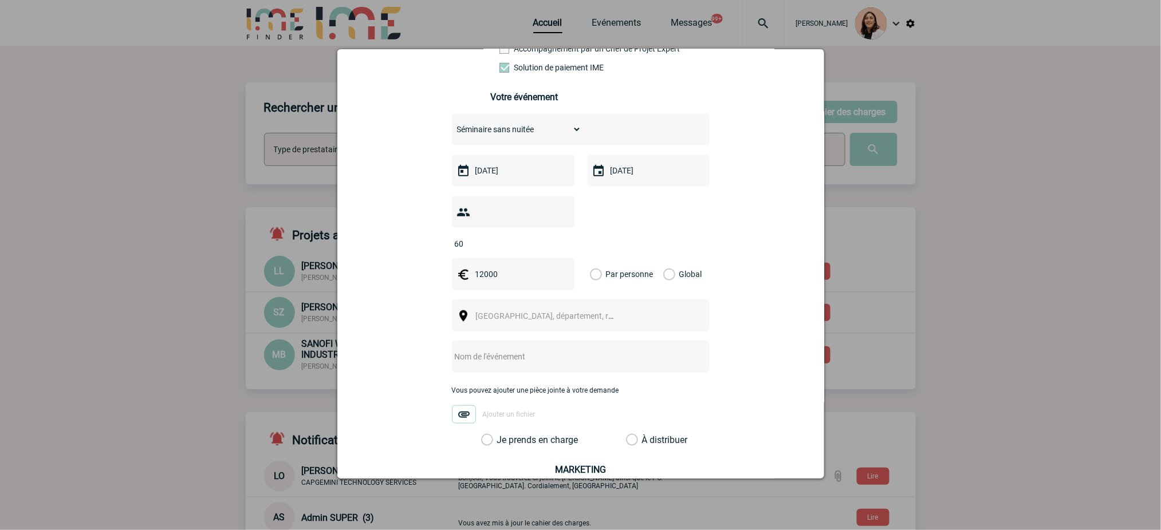
click at [671, 275] on label "Global" at bounding box center [666, 274] width 7 height 32
click at [0, 0] on input "Global" at bounding box center [0, 0] width 0 height 0
click at [569, 316] on span "Ville, département, région..." at bounding box center [549, 316] width 157 height 16
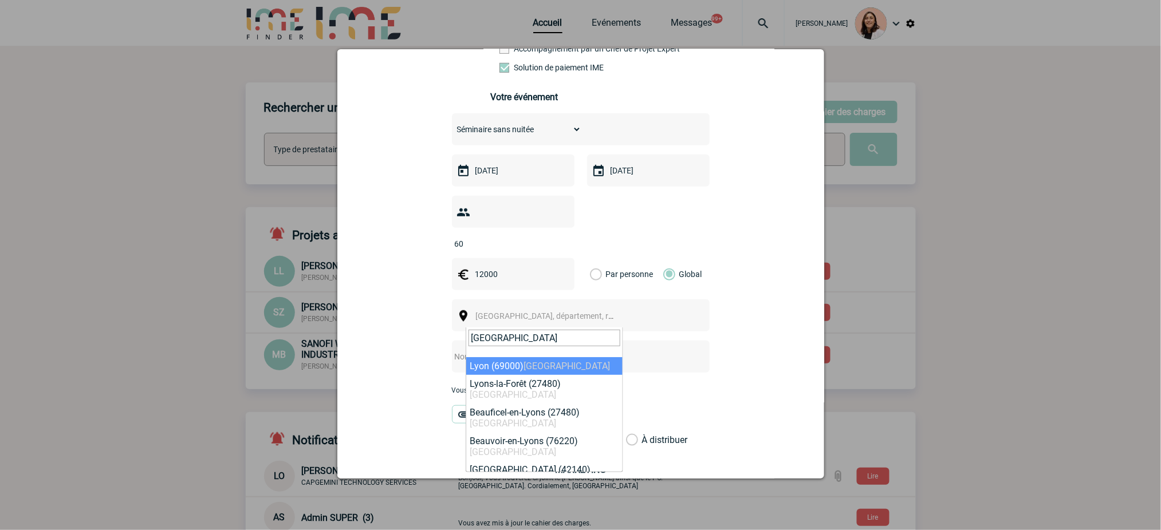
type input "lyon"
select select "36544"
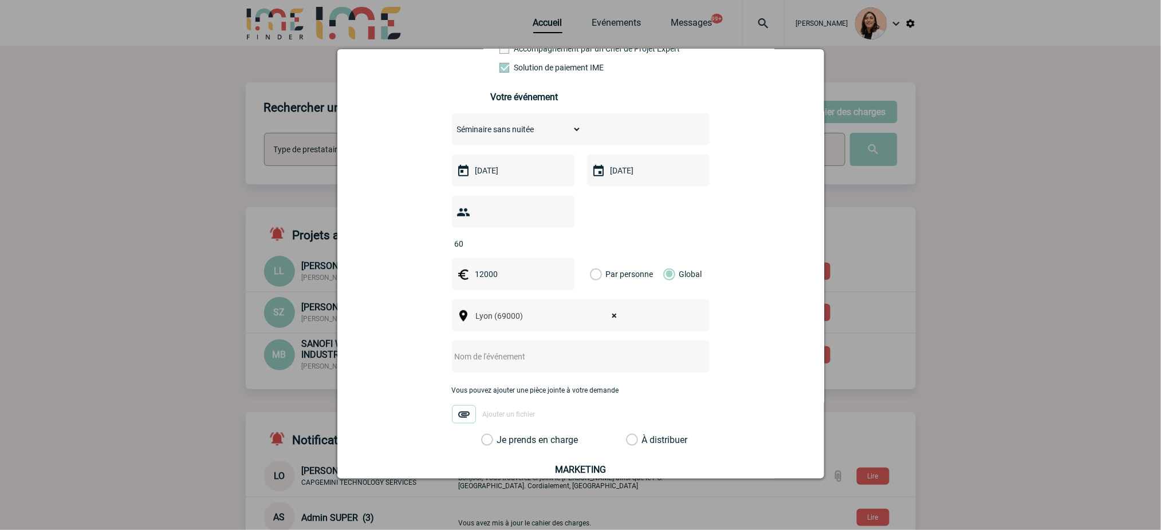
click at [525, 352] on div at bounding box center [581, 357] width 258 height 32
click at [529, 357] on input "text" at bounding box center [565, 356] width 227 height 15
click at [627, 376] on div "Choisissez un type d'évènement Séminaire avec nuitée Séminaire sans nuitée Repa…" at bounding box center [581, 279] width 258 height 333
drag, startPoint x: 640, startPoint y: 364, endPoint x: 521, endPoint y: 341, distance: 120.6
click at [521, 341] on div "Choisissez un type d'évènement Séminaire avec nuitée Séminaire sans nuitée Repa…" at bounding box center [581, 279] width 258 height 333
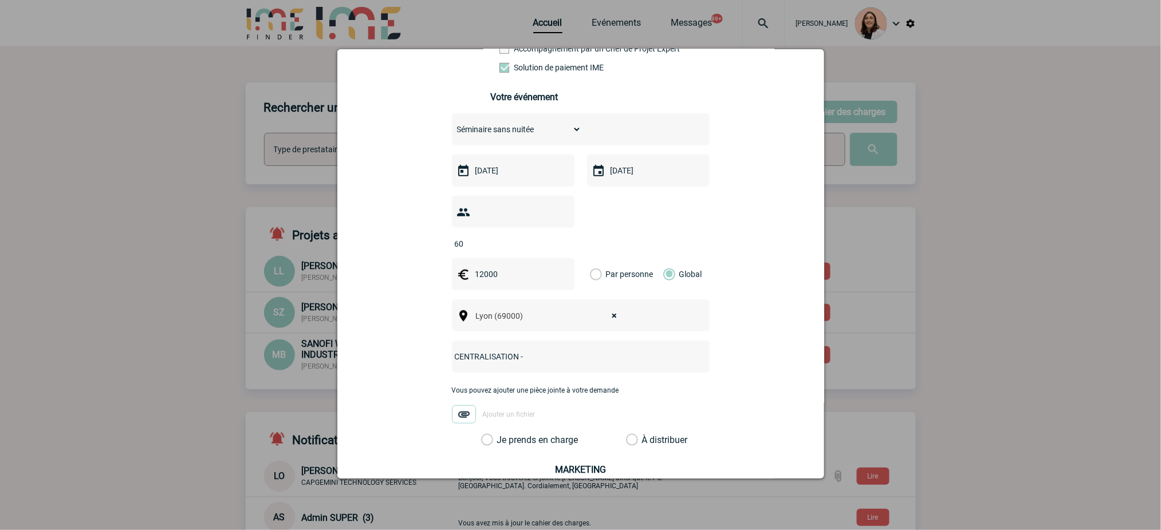
click at [550, 363] on input "CENTRALISATION -" at bounding box center [565, 356] width 227 height 15
paste input "WineYouWant 2 Place de Serin"
drag, startPoint x: 635, startPoint y: 363, endPoint x: 576, endPoint y: 357, distance: 58.8
click at [576, 357] on input "CENTRALISATION - WineYouWant 2 Place de Serin" at bounding box center [565, 356] width 227 height 15
type input "CENTRALISATION - WineYouWant"
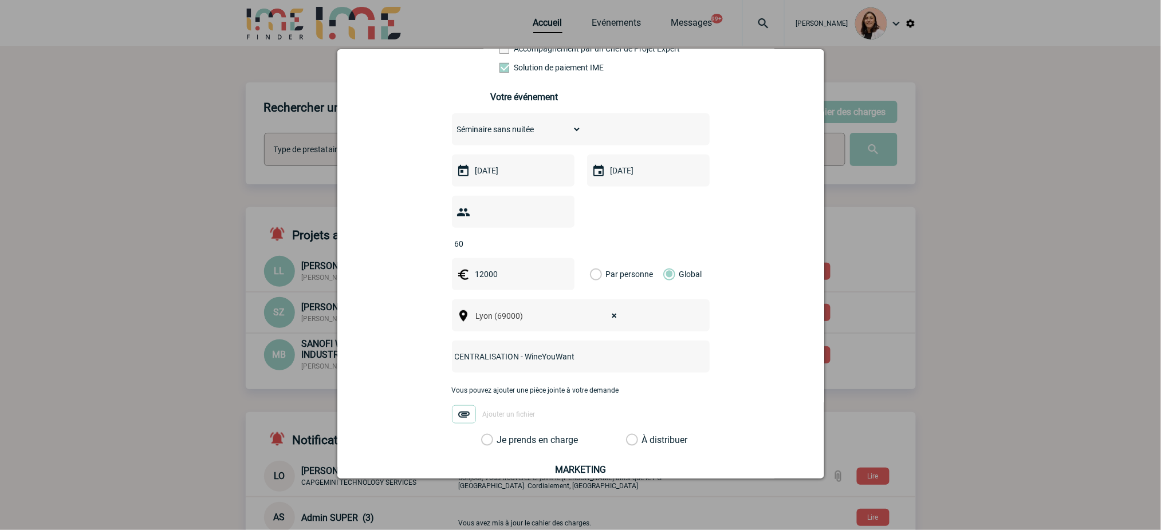
click at [718, 404] on div "p.triviaux@cnr.tm.fr p.triviaux@cnr.tm.fr Vous cherchez à assigner le collabora…" at bounding box center [581, 240] width 458 height 714
click at [501, 444] on label "Je prends en charge" at bounding box center [490, 440] width 19 height 11
click at [0, 0] on input "Je prends en charge" at bounding box center [0, 0] width 0 height 0
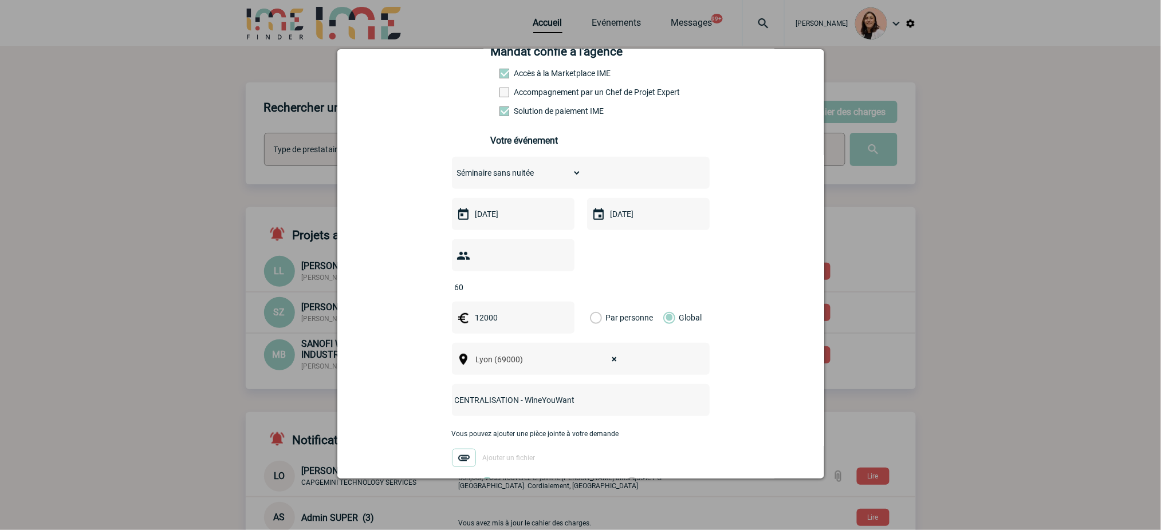
scroll to position [368, 0]
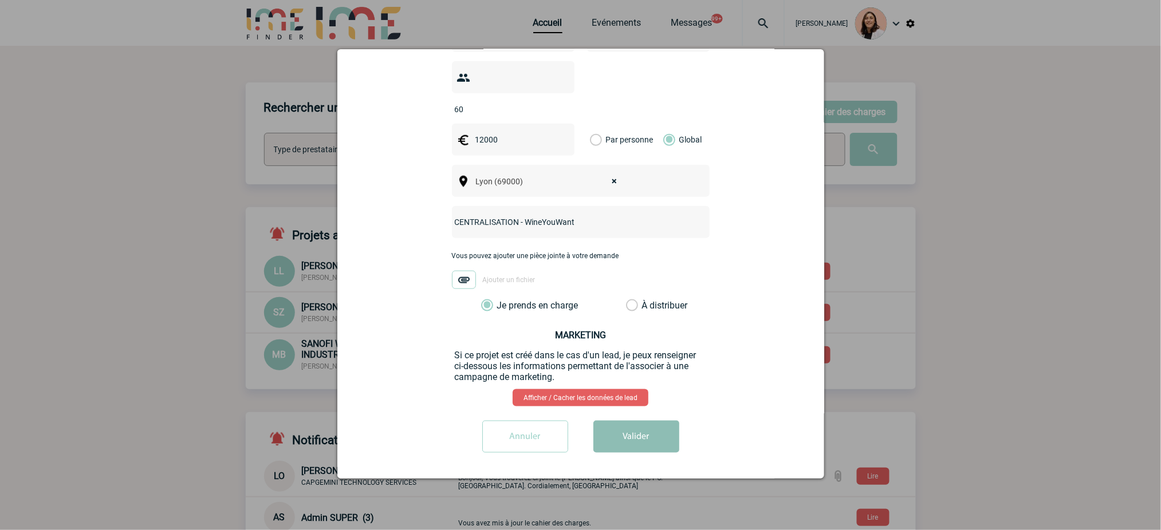
click at [647, 434] on button "Valider" at bounding box center [636, 437] width 86 height 32
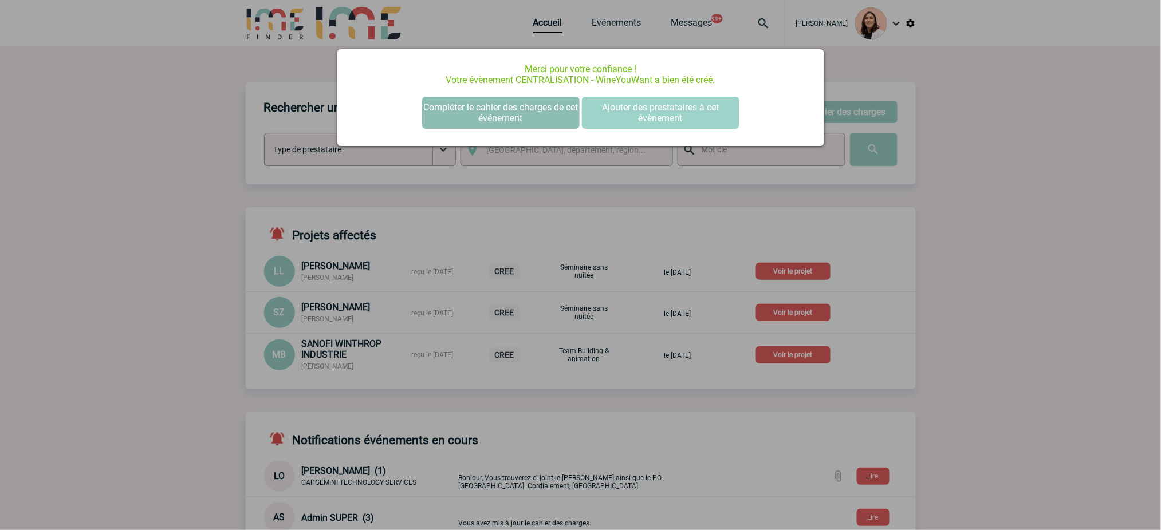
drag, startPoint x: 525, startPoint y: 116, endPoint x: 1102, endPoint y: 119, distance: 577.3
click at [525, 116] on button "Compléter le cahier des charges de cet événement" at bounding box center [500, 113] width 157 height 32
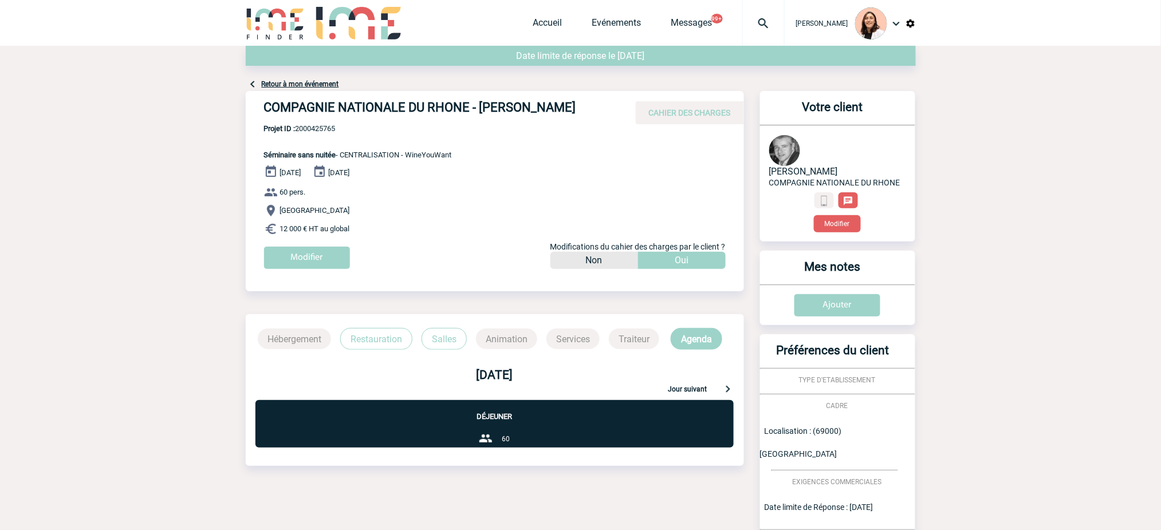
drag, startPoint x: 409, startPoint y: 117, endPoint x: 380, endPoint y: 113, distance: 29.4
click at [396, 115] on h4 "COMPAGNIE NATIONALE DU RHONE - Pierre-Olivier TRIVIAUX" at bounding box center [436, 109] width 344 height 19
drag, startPoint x: 373, startPoint y: 111, endPoint x: 351, endPoint y: 104, distance: 23.4
click at [351, 104] on h4 "COMPAGNIE NATIONALE DU RHONE - Pierre-Olivier TRIVIAUX" at bounding box center [436, 109] width 344 height 19
drag, startPoint x: 341, startPoint y: 117, endPoint x: 258, endPoint y: 96, distance: 85.6
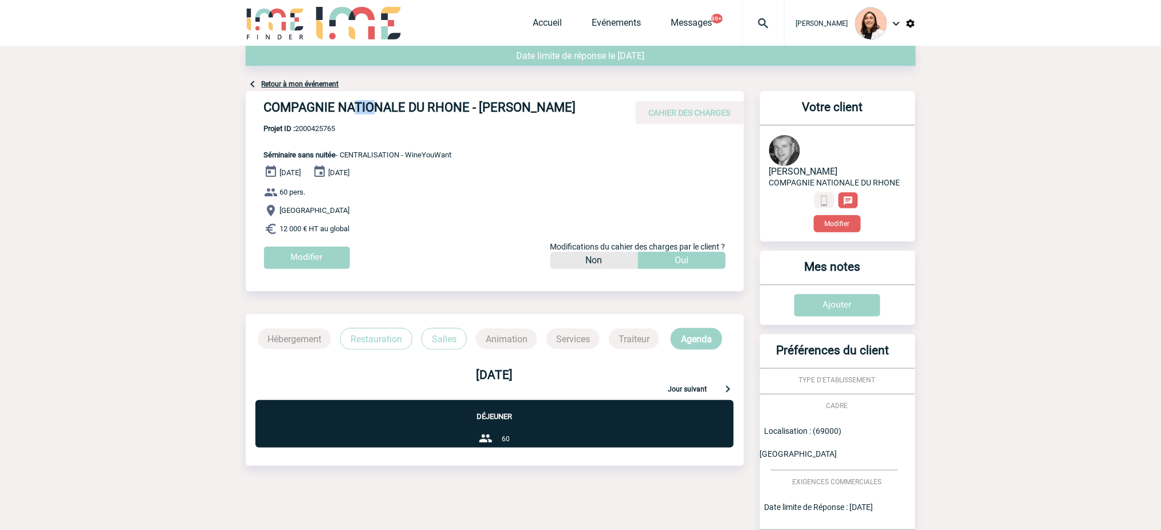
click at [258, 96] on div "COMPAGNIE NATIONALE DU RHONE - Pierre-Olivier TRIVIAUX CAHIER DES CHARGES" at bounding box center [495, 107] width 498 height 33
copy h4 "COMPAGNIE NATIONALE DU RHONE - Pierre-Olivier TRIVIAUX"
click at [323, 133] on span "Projet ID : 2000425765" at bounding box center [358, 128] width 188 height 9
copy span "2000425765"
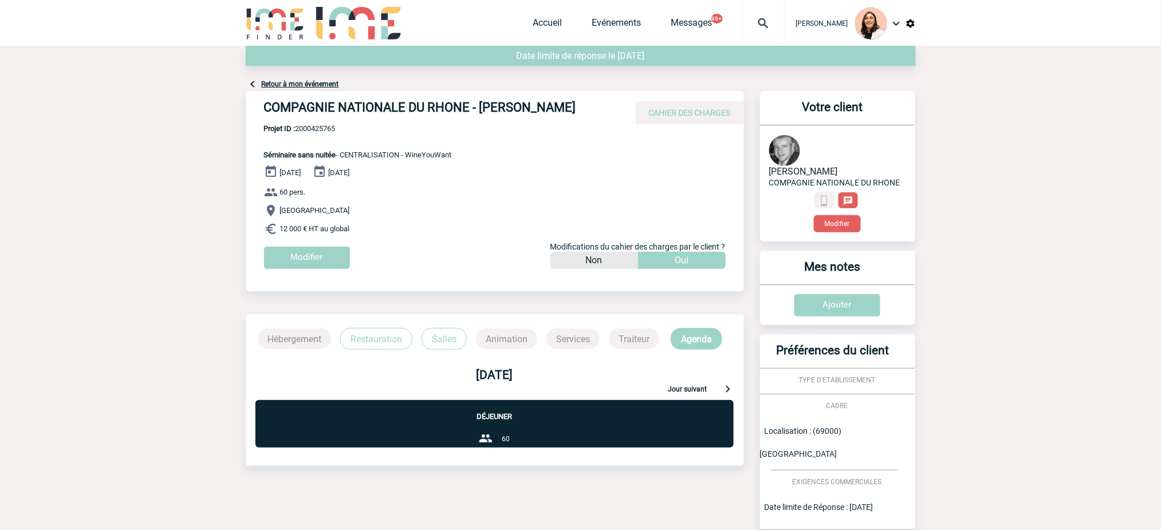
click at [557, 199] on p "60 pers." at bounding box center [504, 193] width 480 height 14
click at [191, 184] on body "Melissa NOBLET Accueil Evénements 99+" at bounding box center [580, 351] width 1161 height 703
click at [409, 159] on span "Séminaire sans nuitée - CENTRALISATION - WineYouWant" at bounding box center [358, 155] width 188 height 9
click at [437, 159] on span "Séminaire sans nuitée - CENTRALISATION - WineYouWant" at bounding box center [358, 155] width 188 height 9
drag, startPoint x: 458, startPoint y: 168, endPoint x: 407, endPoint y: 168, distance: 51.0
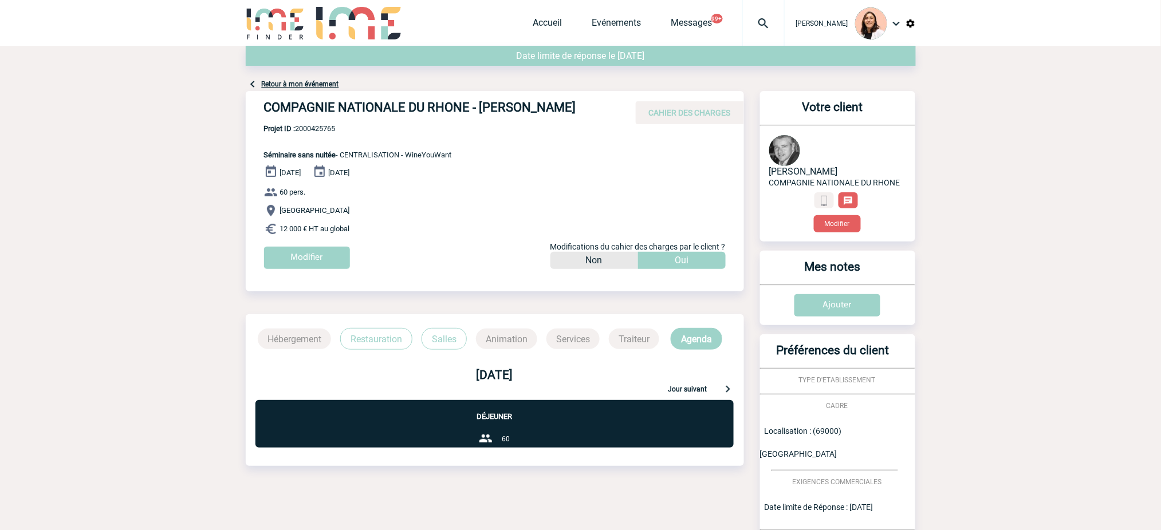
click at [407, 168] on div "COMPAGNIE NATIONALE DU RHONE - Pierre-Olivier TRIVIAUX CAHIER DES CHARGES COMPA…" at bounding box center [495, 184] width 498 height 187
copy span "WineYouWant"
drag, startPoint x: 755, startPoint y: 22, endPoint x: 757, endPoint y: 44, distance: 21.3
click at [755, 22] on img at bounding box center [763, 24] width 41 height 14
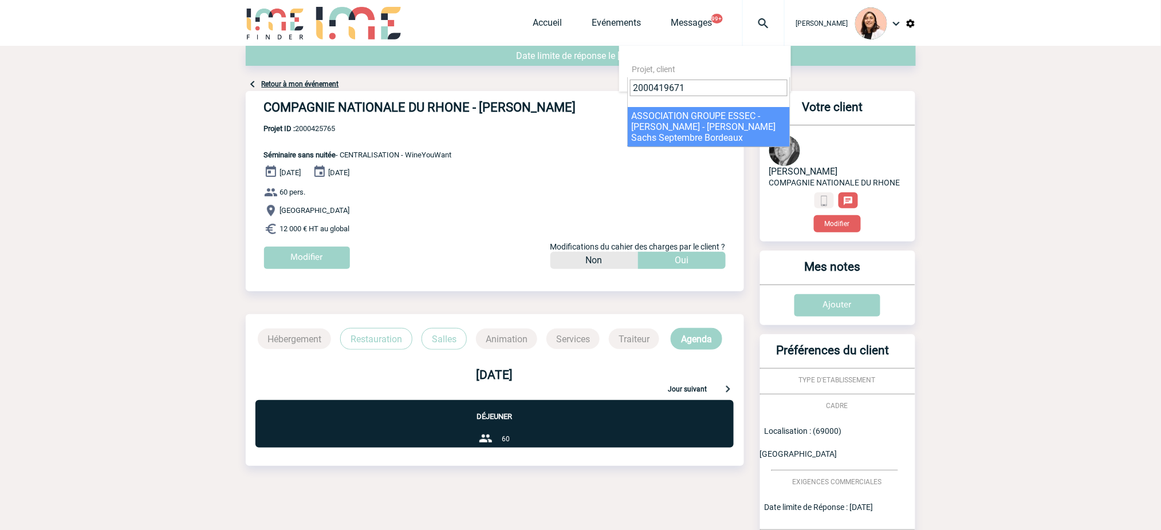
type input "2000419671"
select select "19172"
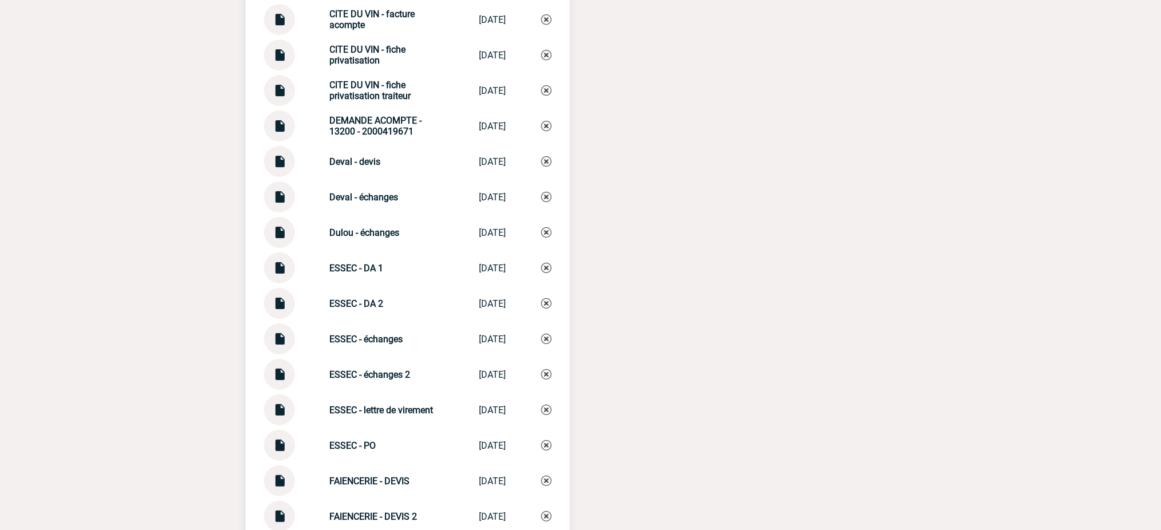
scroll to position [2823, 0]
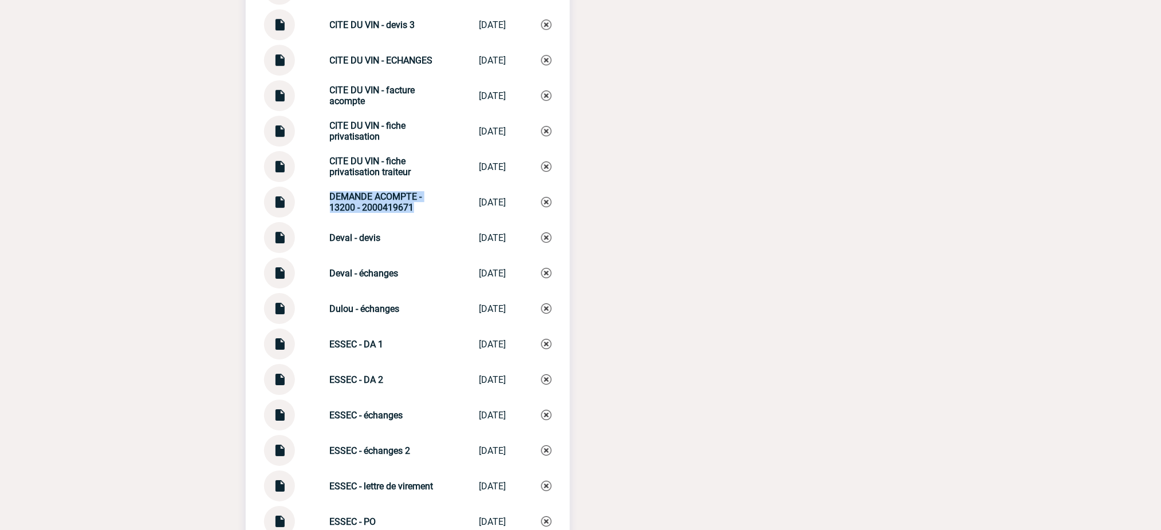
drag, startPoint x: 405, startPoint y: 196, endPoint x: 290, endPoint y: 186, distance: 115.0
click at [290, 187] on div "DEMANDE ACOMPTE - 13200 - 2000419671 DEMANDE ACOMPTE... 29/09/2025" at bounding box center [408, 202] width 288 height 31
copy div "DEMANDE ACOMPTE - 13200 - 2000419671"
click at [548, 197] on img at bounding box center [546, 202] width 10 height 10
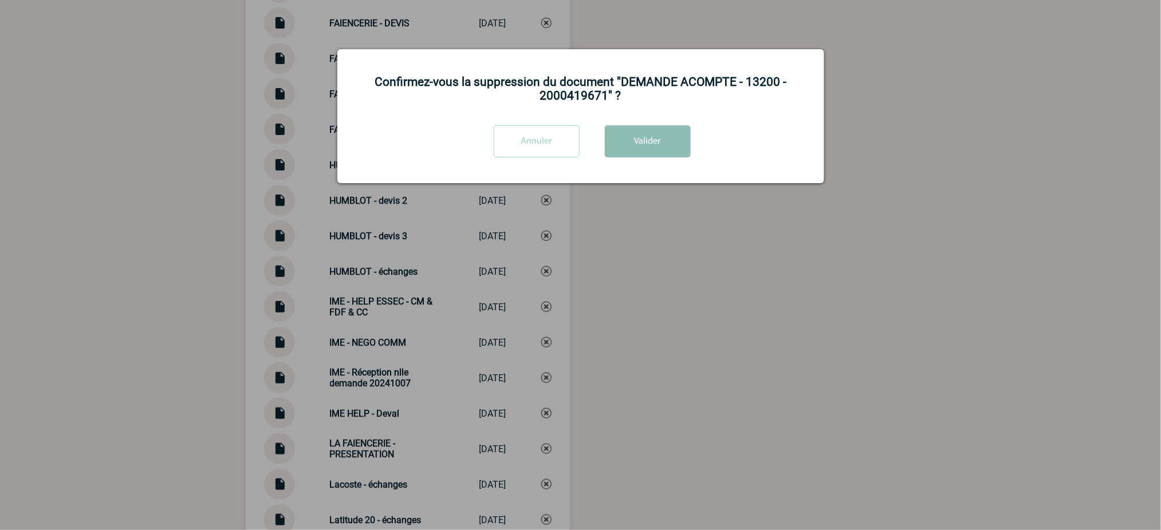
click at [658, 147] on button "Valider" at bounding box center [648, 141] width 86 height 32
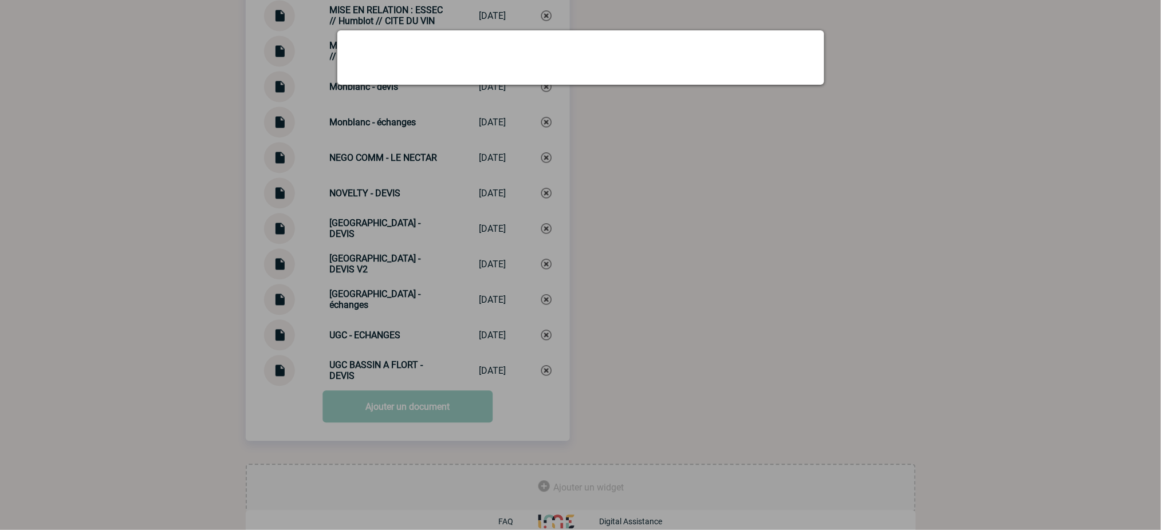
scroll to position [3933, 0]
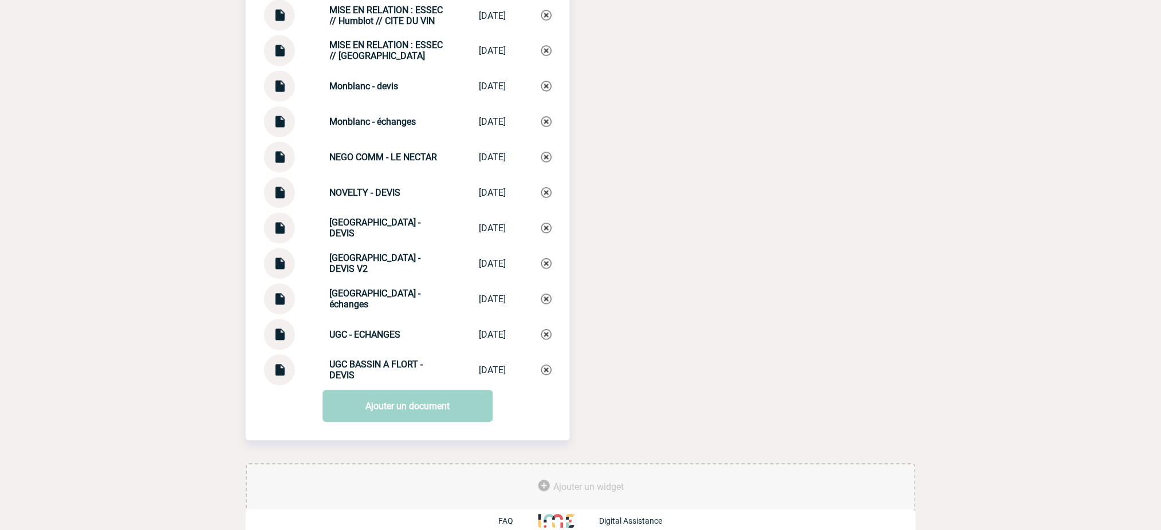
click at [435, 395] on link "Ajouter un document" at bounding box center [407, 407] width 170 height 32
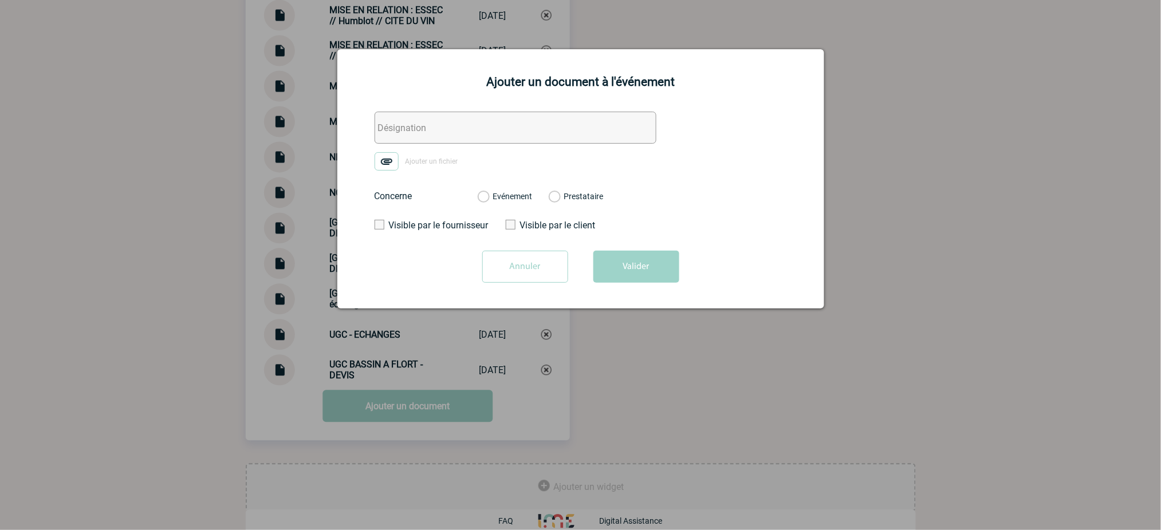
click at [422, 119] on input "text" at bounding box center [516, 128] width 282 height 32
paste input "DEMANDE ACOMPTE - 13200 - 2000419671"
type input "DEMANDE ACOMPTE - 13200 - 2000419671"
click at [404, 167] on label "Ajouter un fichier" at bounding box center [421, 161] width 92 height 18
click at [0, 0] on input "Ajouter un fichier" at bounding box center [0, 0] width 0 height 0
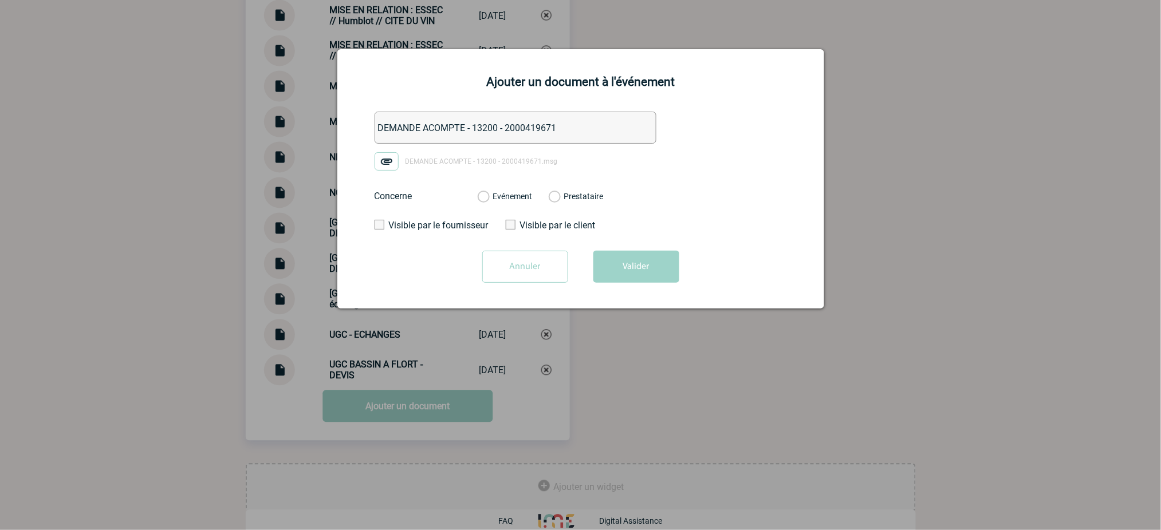
drag, startPoint x: 505, startPoint y: 202, endPoint x: 504, endPoint y: 195, distance: 6.4
click at [489, 200] on label "Evénement" at bounding box center [483, 197] width 11 height 10
click at [0, 0] on input "Evénement" at bounding box center [0, 0] width 0 height 0
click at [640, 265] on button "Valider" at bounding box center [636, 267] width 86 height 32
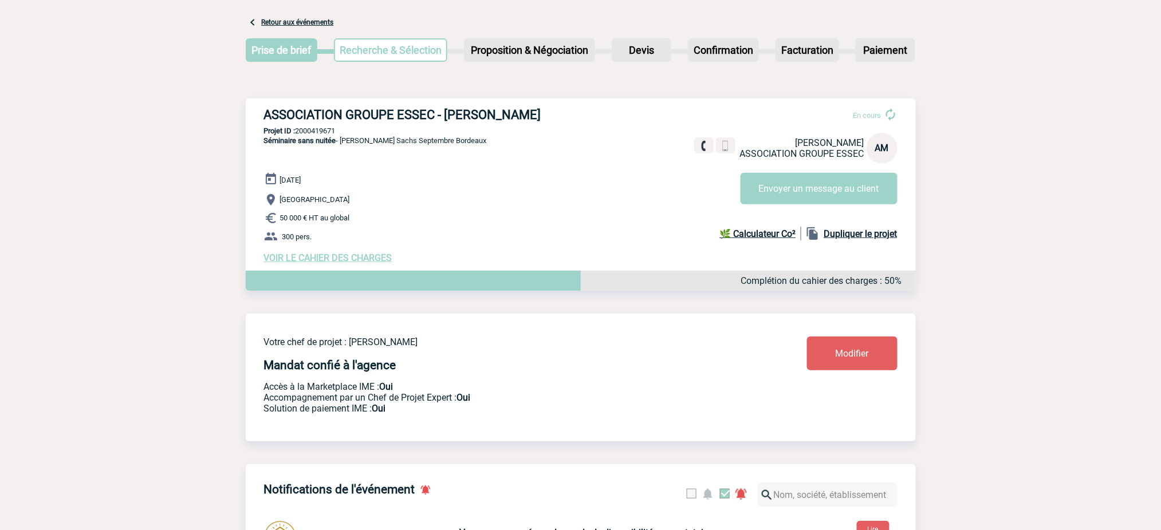
scroll to position [0, 0]
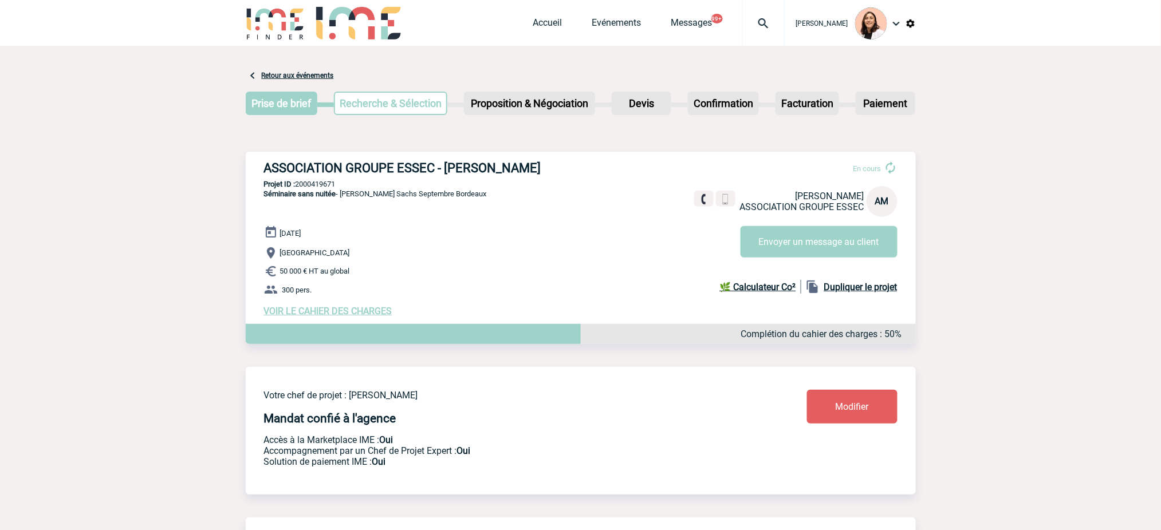
click at [763, 23] on img at bounding box center [763, 24] width 41 height 14
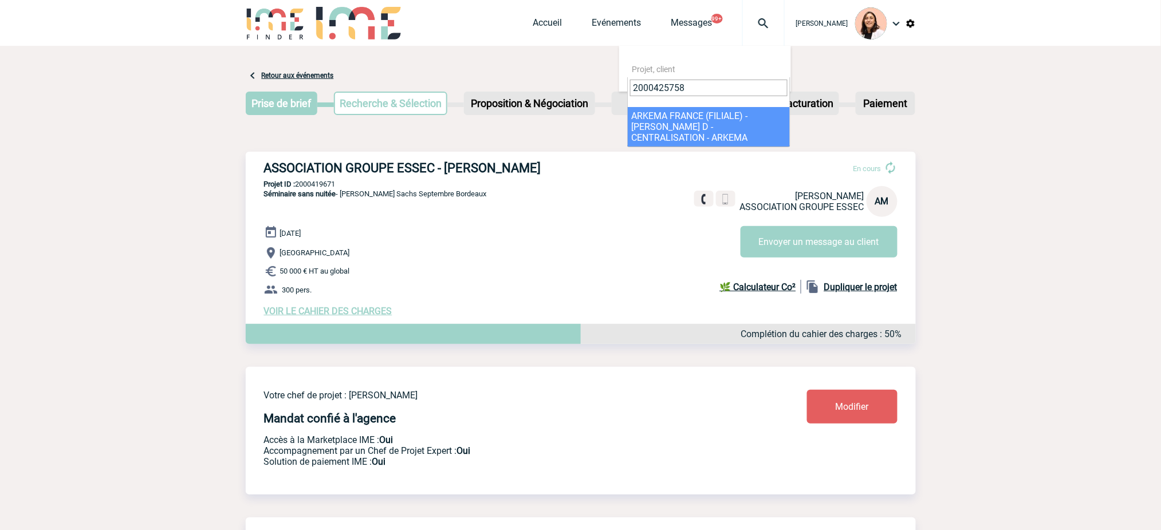
type input "2000425758"
select select "25259"
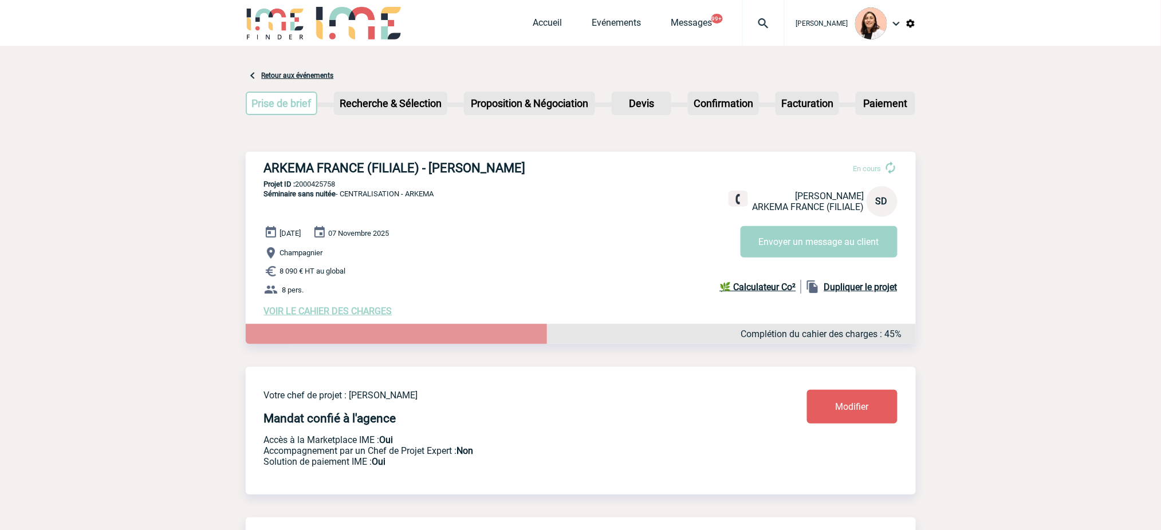
click at [482, 172] on h3 "ARKEMA FRANCE (FILIALE) - [PERSON_NAME]" at bounding box center [436, 168] width 344 height 14
copy div "ARKEMA FRANCE (FILIALE) - [PERSON_NAME]"
click at [336, 180] on p "Projet ID : 2000425758" at bounding box center [581, 184] width 670 height 9
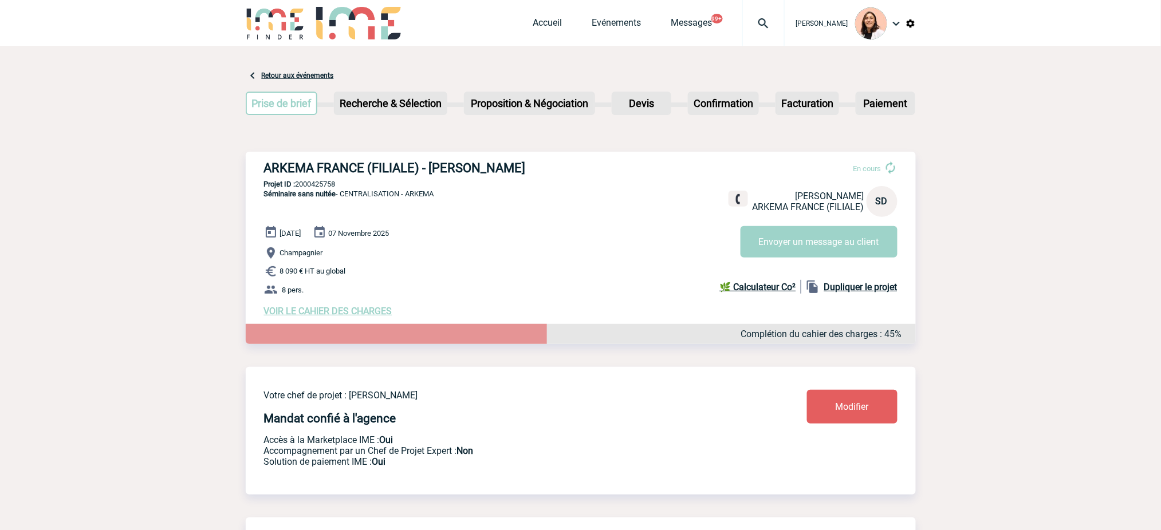
click at [336, 180] on p "Projet ID : 2000425758" at bounding box center [581, 184] width 670 height 9
copy p "2000425758"
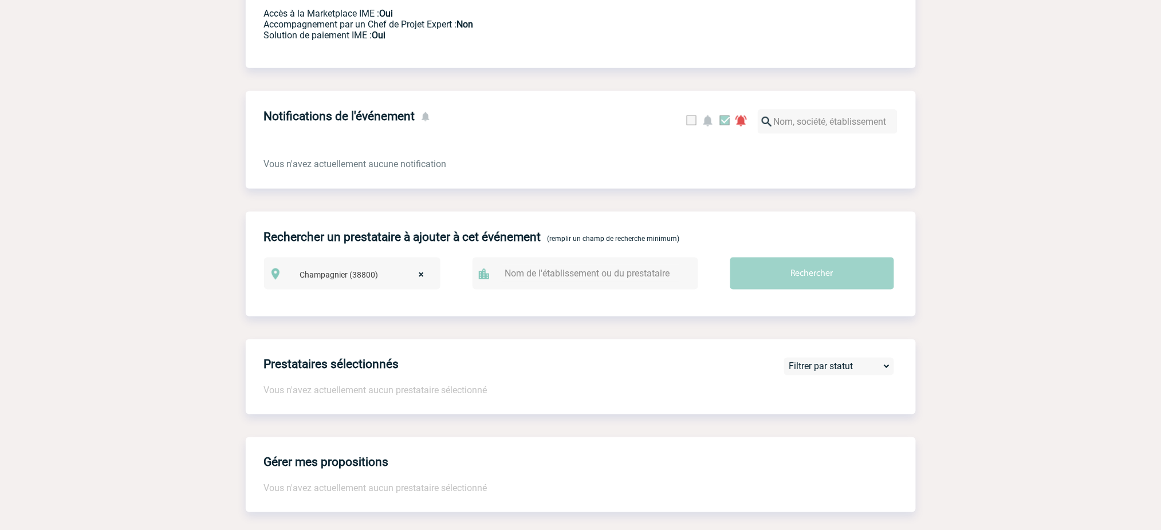
scroll to position [381, 0]
